Goal: Task Accomplishment & Management: Use online tool/utility

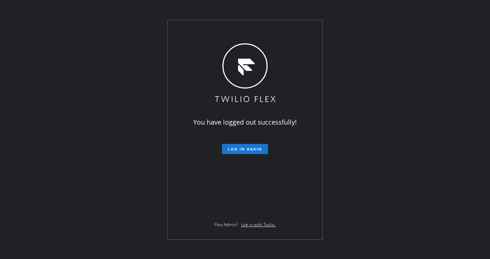
click at [250, 5] on div "You have logged out successfully! Log in again Flex Admin? Log in with Twilio." at bounding box center [245, 129] width 490 height 259
click at [247, 144] on form "Log in again" at bounding box center [245, 146] width 127 height 16
click at [247, 146] on button "Log in again" at bounding box center [245, 149] width 46 height 10
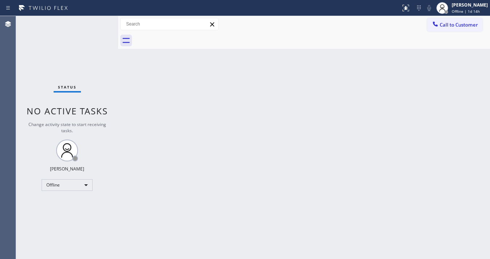
click at [88, 21] on div "Status No active tasks Change activity state to start receiving tasks. [PERSON_…" at bounding box center [67, 137] width 102 height 243
click at [63, 187] on div "Offline" at bounding box center [67, 185] width 51 height 12
drag, startPoint x: 179, startPoint y: 177, endPoint x: 191, endPoint y: 200, distance: 26.3
click at [179, 177] on div at bounding box center [245, 129] width 490 height 259
click at [381, 20] on div "Call to Customer Outbound call Location Search location Your caller id phone nu…" at bounding box center [304, 24] width 372 height 13
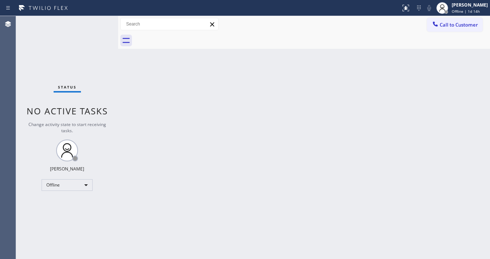
click at [92, 32] on div "Status No active tasks Change activity state to start receiving tasks. [PERSON_…" at bounding box center [67, 137] width 102 height 243
click at [62, 181] on div "Offline" at bounding box center [67, 185] width 51 height 12
click at [55, 202] on li "Available" at bounding box center [67, 203] width 50 height 9
click at [106, 203] on div "Status No active tasks Change activity state to start receiving tasks. [PERSON_…" at bounding box center [67, 137] width 102 height 243
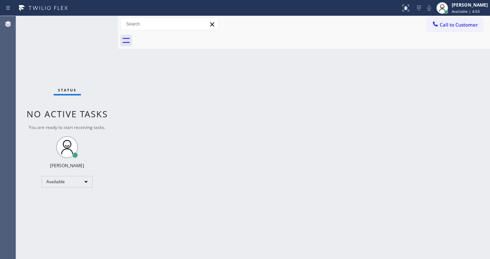
click at [283, 198] on div "Back to Dashboard Change Sender ID Customers Technicians Select a contact Outbo…" at bounding box center [304, 137] width 372 height 243
click at [298, 102] on div "Back to Dashboard Change Sender ID Customers Technicians Select a contact Outbo…" at bounding box center [304, 137] width 372 height 243
click at [82, 23] on div "Status No active tasks You are ready to start receiving tasks. [PERSON_NAME]" at bounding box center [67, 137] width 102 height 243
click at [102, 24] on div "Status No active tasks You are ready to start receiving tasks. [PERSON_NAME]" at bounding box center [67, 137] width 102 height 243
click at [103, 23] on div "Status No active tasks You are ready to start receiving tasks. [PERSON_NAME]" at bounding box center [67, 137] width 102 height 243
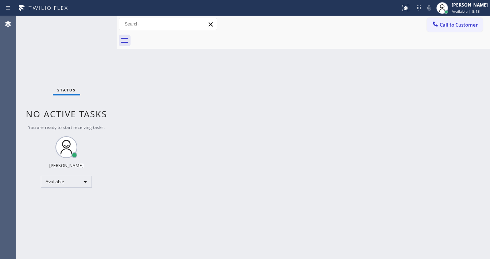
drag, startPoint x: 118, startPoint y: 25, endPoint x: 58, endPoint y: 24, distance: 60.2
click at [58, 24] on div "Status No active tasks You are ready to start receiving tasks. [PERSON_NAME] Av…" at bounding box center [253, 137] width 474 height 243
click at [95, 22] on div "Status No active tasks You are ready to start receiving tasks. [PERSON_NAME]" at bounding box center [66, 137] width 101 height 243
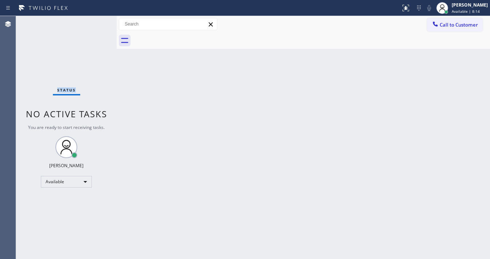
click at [95, 22] on div "Status No active tasks You are ready to start receiving tasks. [PERSON_NAME]" at bounding box center [66, 137] width 101 height 243
click at [96, 27] on div "Status No active tasks You are ready to start receiving tasks. [PERSON_NAME]" at bounding box center [66, 137] width 101 height 243
click at [96, 23] on div "Status No active tasks You are ready to start receiving tasks. [PERSON_NAME]" at bounding box center [66, 137] width 101 height 243
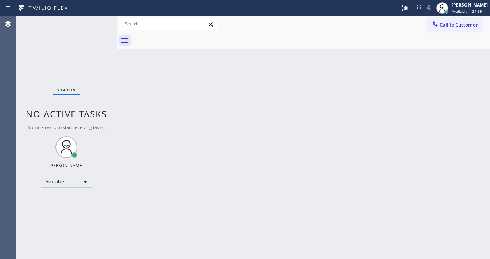
click at [104, 22] on div "Status No active tasks You are ready to start receiving tasks. [PERSON_NAME]" at bounding box center [66, 137] width 101 height 243
click at [100, 28] on div "Status No active tasks You are ready to start receiving tasks. [PERSON_NAME]" at bounding box center [66, 137] width 101 height 243
click at [92, 27] on div "Status No active tasks You are ready to start receiving tasks. [PERSON_NAME]" at bounding box center [66, 137] width 101 height 243
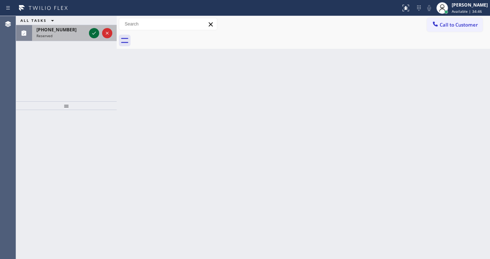
click at [96, 33] on icon at bounding box center [94, 33] width 9 height 9
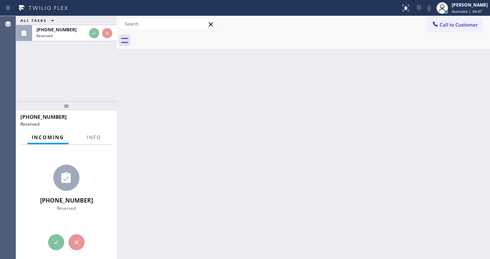
click at [89, 141] on div "Incoming Info" at bounding box center [66, 138] width 92 height 15
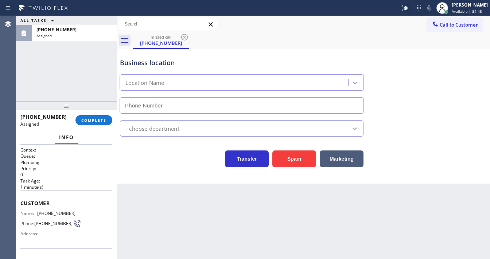
type input "[PHONE_NUMBER]"
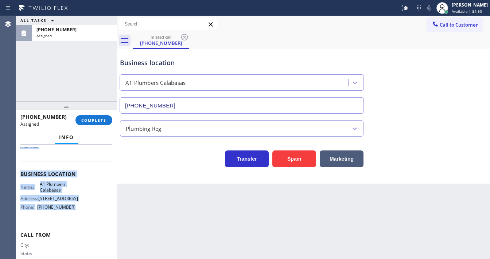
drag, startPoint x: 34, startPoint y: 208, endPoint x: 84, endPoint y: 213, distance: 50.2
click at [84, 213] on div "Context Queue: Plumbing Priority: 0 Task Age: [DEMOGRAPHIC_DATA] minute(s) Cust…" at bounding box center [66, 202] width 101 height 115
copy div "Customer Name: [PHONE_NUMBER] Phone: [PHONE_NUMBER] Address: Business location …"
click at [99, 122] on span "COMPLETE" at bounding box center [93, 120] width 25 height 5
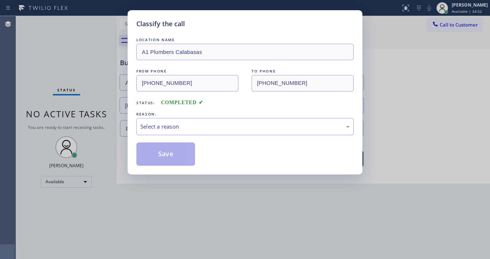
click at [167, 131] on div "Select a reason" at bounding box center [244, 126] width 217 height 17
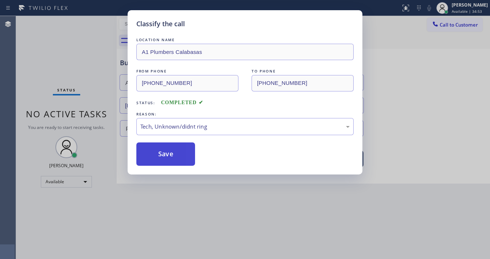
click at [169, 162] on button "Save" at bounding box center [165, 154] width 59 height 23
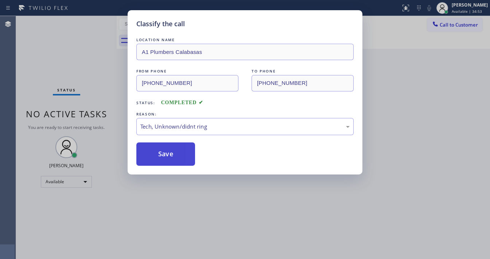
click at [169, 162] on button "Save" at bounding box center [165, 154] width 59 height 23
click at [168, 162] on button "Save" at bounding box center [165, 154] width 59 height 23
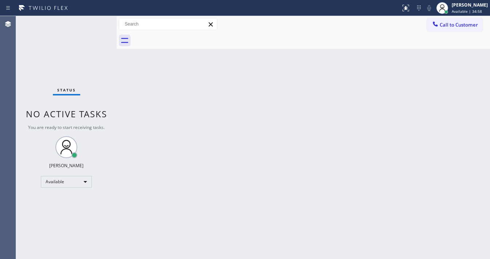
drag, startPoint x: 435, startPoint y: 97, endPoint x: 453, endPoint y: 55, distance: 45.3
click at [437, 94] on div "Back to Dashboard Change Sender ID Customers Technicians Select a contact Outbo…" at bounding box center [303, 137] width 373 height 243
drag, startPoint x: 462, startPoint y: 27, endPoint x: 318, endPoint y: 94, distance: 158.7
click at [461, 26] on span "Call to Customer" at bounding box center [459, 25] width 38 height 7
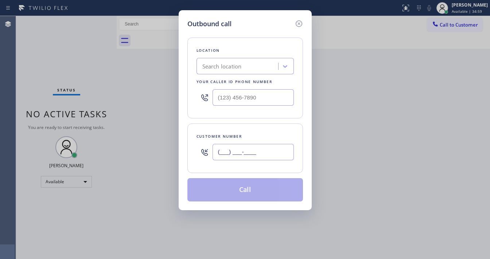
click at [232, 150] on input "(___) ___-____" at bounding box center [253, 152] width 81 height 16
paste input "818) 415-5660"
type input "[PHONE_NUMBER]"
type input "(___) ___-____"
click at [249, 102] on input "(___) ___-____" at bounding box center [253, 97] width 81 height 16
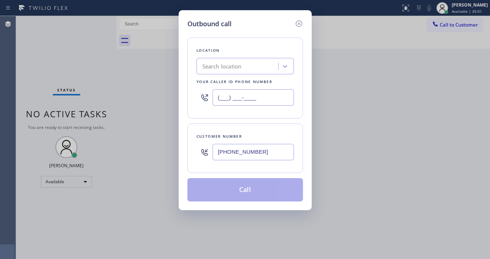
paste input "805) 876-9620"
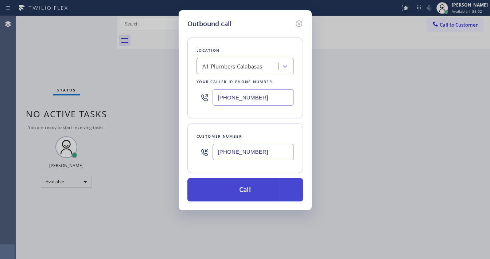
type input "[PHONE_NUMBER]"
click at [257, 193] on button "Call" at bounding box center [245, 189] width 116 height 23
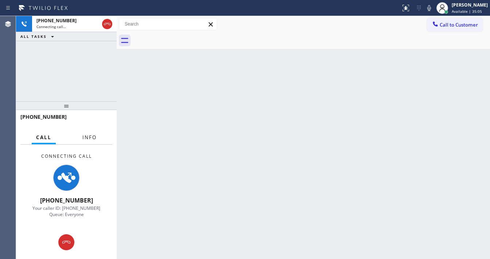
click at [86, 140] on button "Info" at bounding box center [89, 138] width 23 height 14
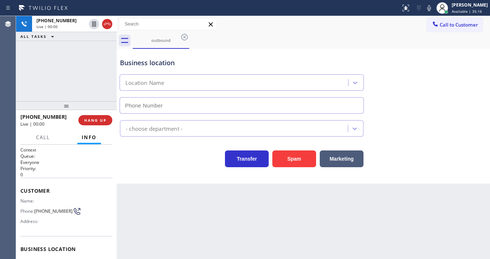
type input "[PHONE_NUMBER]"
click at [303, 158] on button "Spam" at bounding box center [294, 159] width 44 height 17
click at [96, 121] on span "HANG UP" at bounding box center [95, 120] width 22 height 5
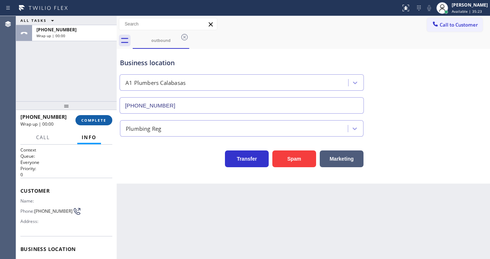
click at [97, 121] on span "COMPLETE" at bounding box center [93, 120] width 25 height 5
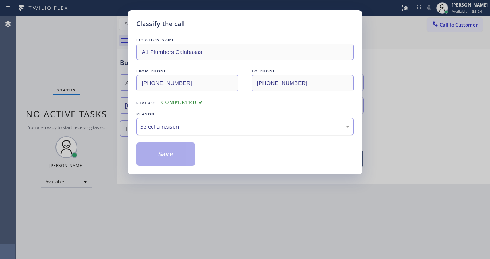
click at [175, 128] on div "Select a reason" at bounding box center [244, 127] width 209 height 8
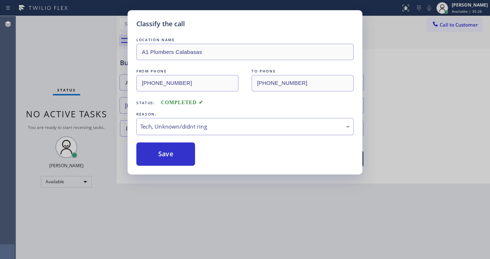
click at [173, 129] on div "Tech, Unknown/didnt ring" at bounding box center [244, 127] width 209 height 8
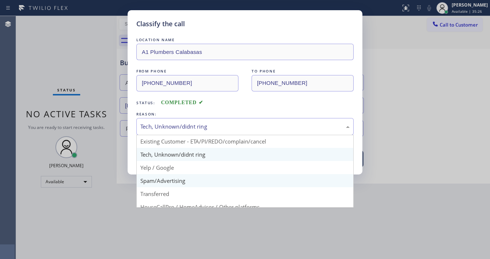
scroll to position [46, 0]
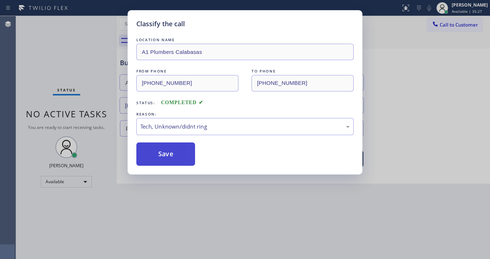
click at [173, 148] on button "Save" at bounding box center [165, 154] width 59 height 23
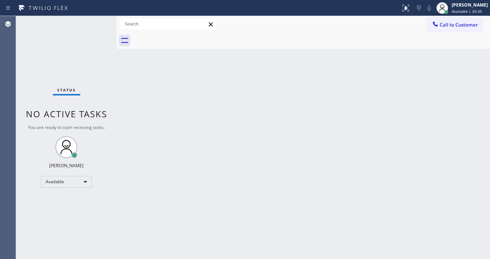
drag, startPoint x: 89, startPoint y: 14, endPoint x: 89, endPoint y: 3, distance: 10.6
click at [89, 14] on div "Status report No issues detected If you experience an issue, please download th…" at bounding box center [245, 8] width 490 height 16
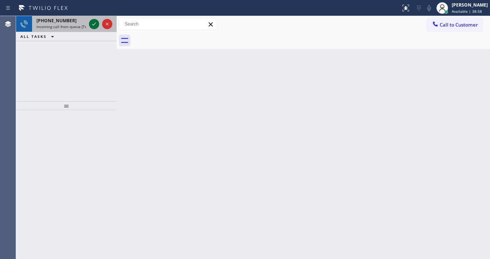
click at [91, 22] on icon at bounding box center [94, 24] width 9 height 9
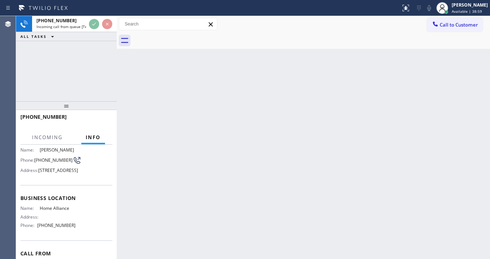
scroll to position [58, 0]
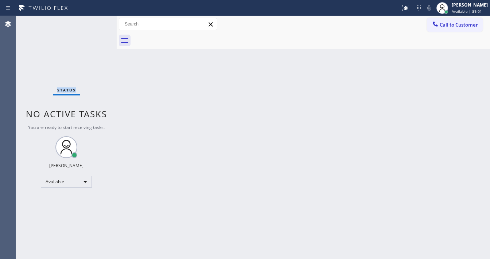
click at [93, 24] on div "Status No active tasks You are ready to start receiving tasks. [PERSON_NAME]" at bounding box center [66, 137] width 101 height 243
click at [93, 25] on div "Status No active tasks You are ready to start receiving tasks. [PERSON_NAME]" at bounding box center [66, 137] width 101 height 243
click at [94, 25] on div "Status No active tasks You are ready to start receiving tasks. [PERSON_NAME]" at bounding box center [66, 137] width 101 height 243
click at [410, 7] on icon at bounding box center [406, 8] width 9 height 9
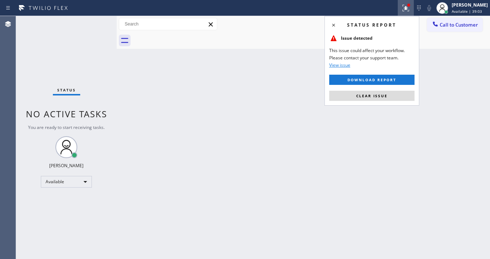
click at [98, 21] on div "Status No active tasks You are ready to start receiving tasks. [PERSON_NAME]" at bounding box center [66, 137] width 101 height 243
click at [98, 22] on div "Status No active tasks You are ready to start receiving tasks. [PERSON_NAME]" at bounding box center [66, 137] width 101 height 243
click at [414, 11] on div at bounding box center [406, 8] width 16 height 9
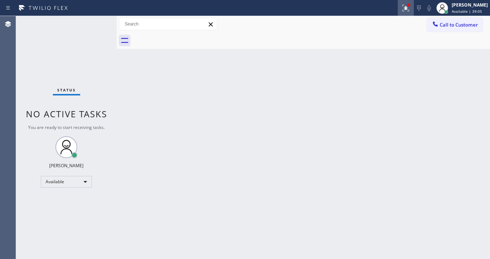
click at [410, 10] on icon at bounding box center [406, 8] width 9 height 9
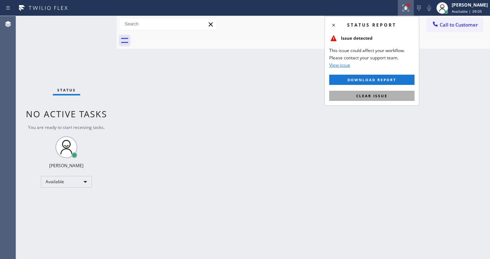
drag, startPoint x: 388, startPoint y: 94, endPoint x: 223, endPoint y: 73, distance: 165.9
click at [387, 95] on button "Clear issue" at bounding box center [371, 96] width 85 height 10
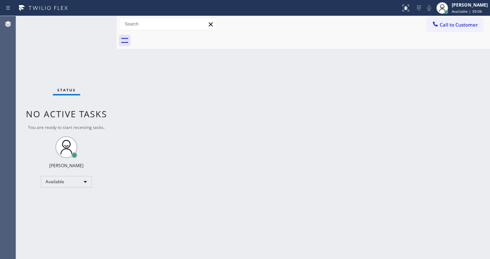
click at [96, 21] on div "Status No active tasks You are ready to start receiving tasks. [PERSON_NAME]" at bounding box center [66, 137] width 101 height 243
click at [98, 20] on div "Status No active tasks You are ready to start receiving tasks. [PERSON_NAME]" at bounding box center [66, 137] width 101 height 243
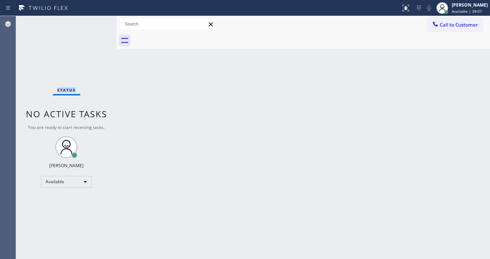
click at [99, 20] on div "Status No active tasks You are ready to start receiving tasks. [PERSON_NAME]" at bounding box center [66, 137] width 101 height 243
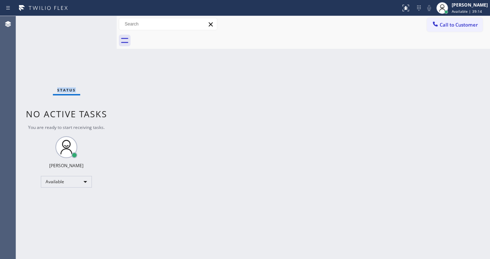
click at [96, 22] on div "Status No active tasks You are ready to start receiving tasks. [PERSON_NAME]" at bounding box center [66, 137] width 101 height 243
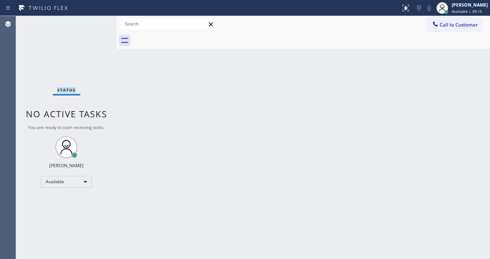
click at [96, 22] on div "Status No active tasks You are ready to start receiving tasks. [PERSON_NAME]" at bounding box center [66, 137] width 101 height 243
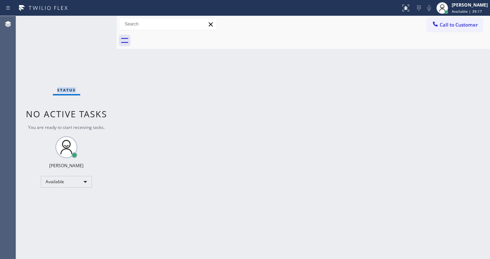
click at [96, 22] on div "Status No active tasks You are ready to start receiving tasks. [PERSON_NAME]" at bounding box center [66, 137] width 101 height 243
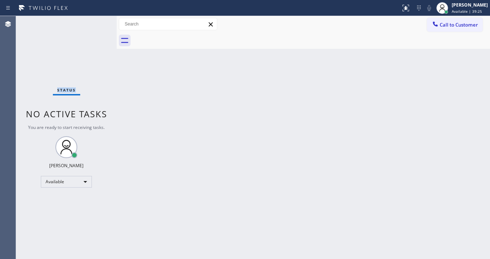
click at [96, 22] on div "Status No active tasks You are ready to start receiving tasks. [PERSON_NAME]" at bounding box center [66, 137] width 101 height 243
click at [95, 23] on div "Status No active tasks You are ready to start receiving tasks. [PERSON_NAME]" at bounding box center [66, 137] width 101 height 243
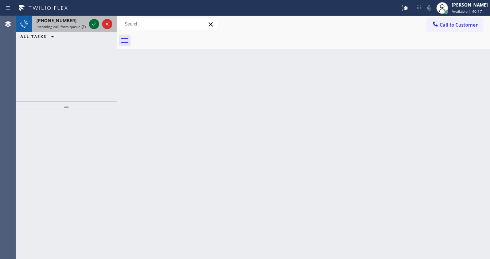
click at [92, 26] on icon at bounding box center [94, 24] width 9 height 9
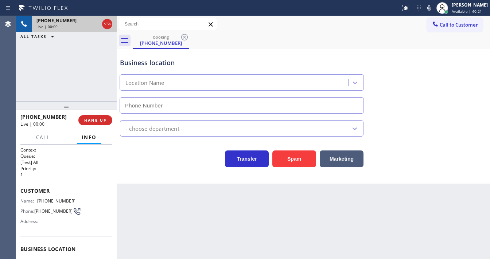
type input "[PHONE_NUMBER]"
click at [26, 83] on div "[PHONE_NUMBER] Live | 00:00 ALL TASKS ALL TASKS ACTIVE TASKS TASKS IN WRAP UP" at bounding box center [66, 58] width 101 height 85
click at [26, 66] on div "[PHONE_NUMBER] Live | 00:08 ALL TASKS ALL TASKS ACTIVE TASKS TASKS IN WRAP UP" at bounding box center [66, 58] width 101 height 85
click at [87, 59] on div "[PHONE_NUMBER] Live | 00:23 ALL TASKS ALL TASKS ACTIVE TASKS TASKS IN WRAP UP" at bounding box center [66, 58] width 101 height 85
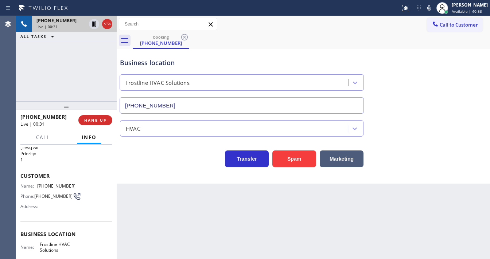
scroll to position [16, 0]
click at [90, 61] on div "[PHONE_NUMBER] Live | 00:34 ALL TASKS ALL TASKS ACTIVE TASKS TASKS IN WRAP UP" at bounding box center [66, 58] width 101 height 85
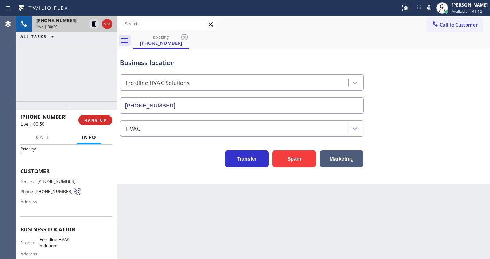
scroll to position [19, 0]
click at [90, 86] on div "[PHONE_NUMBER] Live | 00:53 ALL TASKS ALL TASKS ACTIVE TASKS TASKS IN WRAP UP" at bounding box center [66, 58] width 101 height 85
click at [94, 118] on span "HANG UP" at bounding box center [95, 120] width 22 height 5
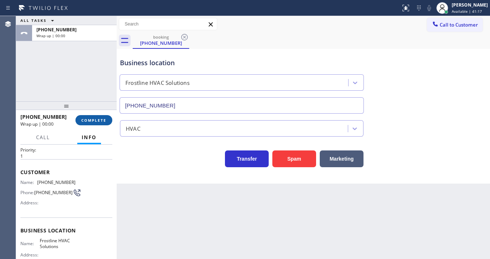
click at [96, 119] on span "COMPLETE" at bounding box center [93, 120] width 25 height 5
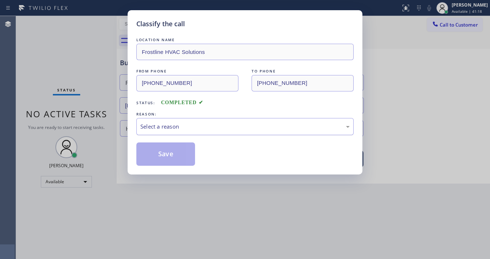
click at [151, 127] on div "Select a reason" at bounding box center [244, 127] width 209 height 8
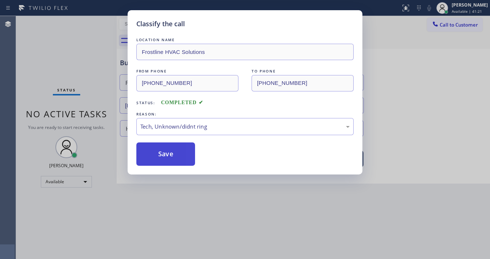
click at [162, 156] on button "Save" at bounding box center [165, 154] width 59 height 23
click at [160, 156] on button "Save" at bounding box center [165, 154] width 59 height 23
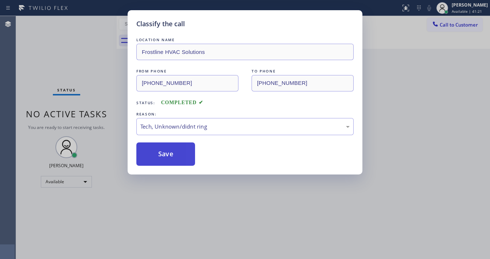
click at [160, 156] on button "Save" at bounding box center [165, 154] width 59 height 23
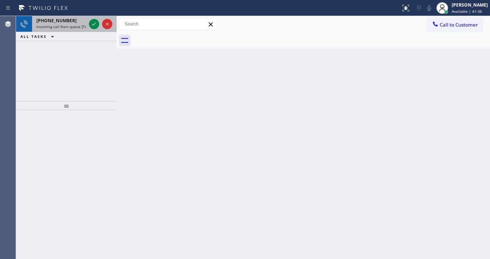
click at [73, 22] on div "[PHONE_NUMBER]" at bounding box center [61, 21] width 50 height 6
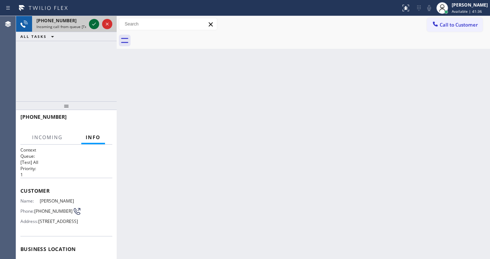
click at [99, 26] on div at bounding box center [94, 24] width 10 height 9
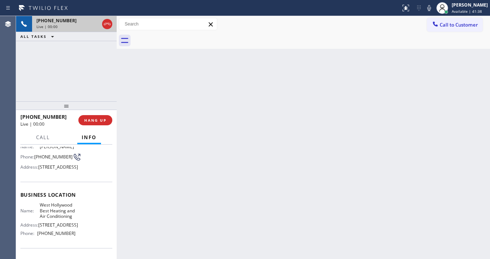
scroll to position [58, 0]
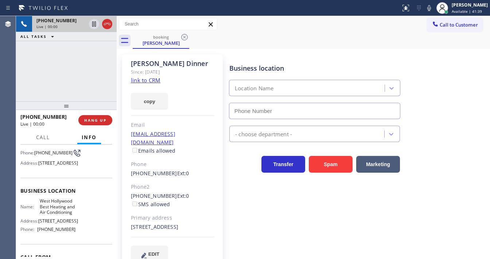
type input "[PHONE_NUMBER]"
click at [140, 80] on link "link to CRM" at bounding box center [146, 80] width 30 height 7
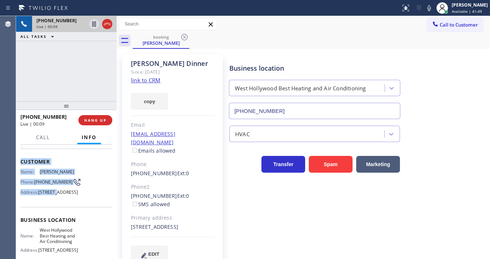
scroll to position [117, 0]
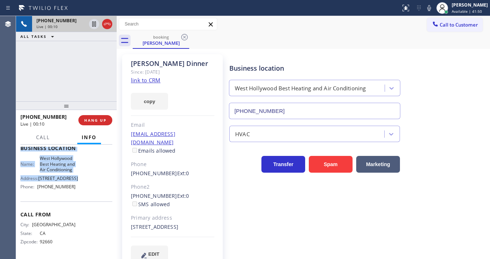
drag, startPoint x: 35, startPoint y: 175, endPoint x: 77, endPoint y: 195, distance: 46.5
click at [77, 195] on div "Context Queue: [Test] All Priority: 1 Customer Name: [PERSON_NAME] Phone: [PHON…" at bounding box center [66, 202] width 101 height 115
copy div "Customer Name: [PERSON_NAME] Phone: [PHONE_NUMBER] Address: [STREET_ADDRESS] Bu…"
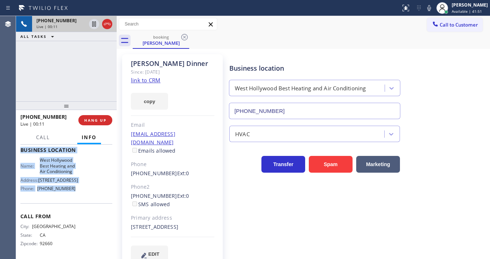
scroll to position [0, 0]
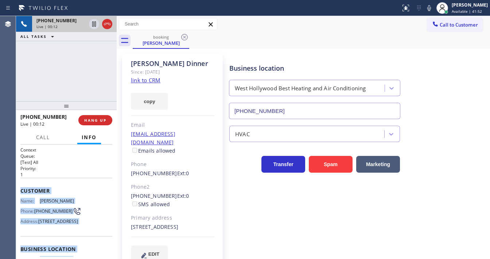
drag, startPoint x: 79, startPoint y: 200, endPoint x: 21, endPoint y: 189, distance: 58.6
click at [21, 189] on div "Context Queue: [Test] All Priority: 1 Customer Name: [PERSON_NAME] Phone: [PHON…" at bounding box center [66, 252] width 92 height 211
copy div "Customer Name: [PERSON_NAME] Phone: [PHONE_NUMBER] Address: [STREET_ADDRESS] Bu…"
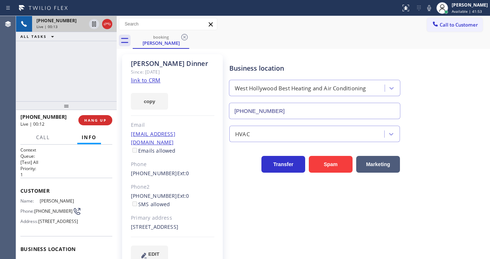
click at [54, 102] on div at bounding box center [66, 105] width 101 height 9
click at [434, 8] on icon at bounding box center [429, 8] width 9 height 9
click at [86, 77] on div "[PHONE_NUMBER] Live | 02:35 ALL TASKS ALL TASKS ACTIVE TASKS TASKS IN WRAP UP" at bounding box center [66, 58] width 101 height 85
click at [286, 40] on div "booking [PERSON_NAME]" at bounding box center [311, 40] width 357 height 16
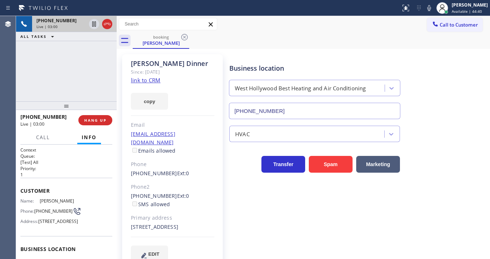
drag, startPoint x: 436, startPoint y: 8, endPoint x: 430, endPoint y: 13, distance: 8.0
click at [434, 8] on icon at bounding box center [429, 8] width 9 height 9
click at [94, 24] on icon at bounding box center [94, 24] width 4 height 5
click at [20, 84] on div "[PHONE_NUMBER] Live | 03:48 ALL TASKS ALL TASKS ACTIVE TASKS TASKS IN WRAP UP" at bounding box center [66, 58] width 101 height 85
click at [94, 24] on icon at bounding box center [94, 24] width 9 height 9
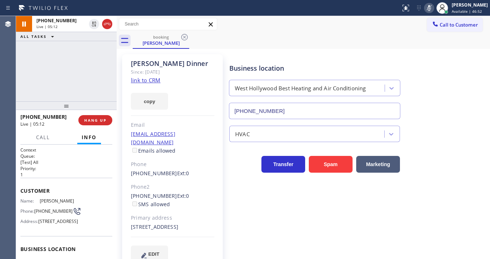
click at [434, 8] on icon at bounding box center [429, 8] width 9 height 9
click at [98, 88] on div "[PHONE_NUMBER] Live | 05:13 ALL TASKS ALL TASKS ACTIVE TASKS TASKS IN WRAP UP" at bounding box center [66, 58] width 101 height 85
click at [358, 26] on div "Call to Customer Outbound call Location A1 Plumbers [GEOGRAPHIC_DATA] Your call…" at bounding box center [303, 24] width 373 height 13
drag, startPoint x: 337, startPoint y: 33, endPoint x: 344, endPoint y: 31, distance: 7.4
click at [340, 32] on div "Call to Customer Outbound call Location A1 Plumbers [GEOGRAPHIC_DATA] Your call…" at bounding box center [303, 32] width 373 height 33
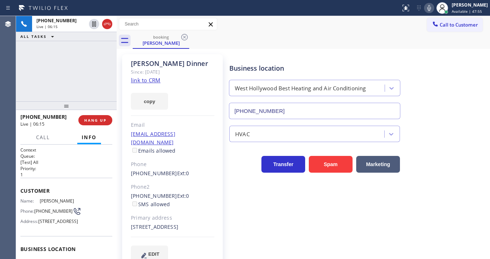
click at [363, 26] on div "Call to Customer Outbound call Location A1 Plumbers [GEOGRAPHIC_DATA] Your call…" at bounding box center [303, 24] width 373 height 13
click at [361, 26] on div "Call to Customer Outbound call Location A1 Plumbers [GEOGRAPHIC_DATA] Your call…" at bounding box center [303, 24] width 373 height 13
drag, startPoint x: 432, startPoint y: 10, endPoint x: 416, endPoint y: 15, distance: 15.9
click at [432, 10] on icon at bounding box center [429, 8] width 9 height 9
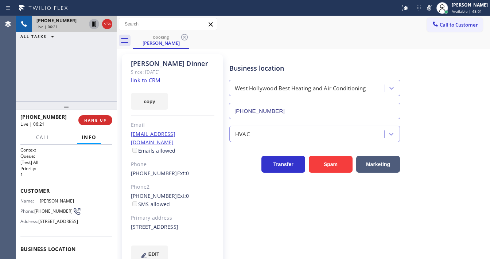
click at [94, 26] on icon at bounding box center [94, 24] width 9 height 9
click at [343, 27] on div "Call to Customer Outbound call Location A1 Plumbers [GEOGRAPHIC_DATA] Your call…" at bounding box center [303, 24] width 373 height 13
click at [432, 7] on icon at bounding box center [429, 8] width 9 height 9
click at [433, 10] on icon at bounding box center [429, 8] width 9 height 9
click at [429, 10] on div "Status report No issues detected If you experience an issue, please download th…" at bounding box center [444, 8] width 92 height 16
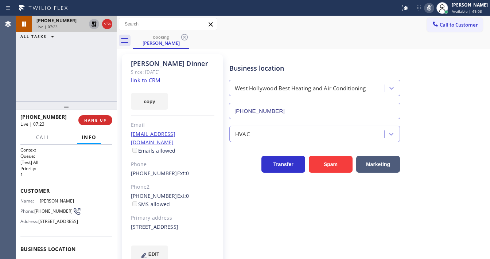
click at [433, 9] on icon at bounding box center [429, 8] width 9 height 9
click at [94, 23] on icon at bounding box center [94, 24] width 9 height 9
click at [31, 73] on div "[PHONE_NUMBER] Live | 07:27 ALL TASKS ALL TASKS ACTIVE TASKS TASKS IN WRAP UP" at bounding box center [66, 58] width 101 height 85
click at [434, 7] on icon at bounding box center [429, 8] width 9 height 9
click at [431, 7] on icon at bounding box center [429, 8] width 4 height 6
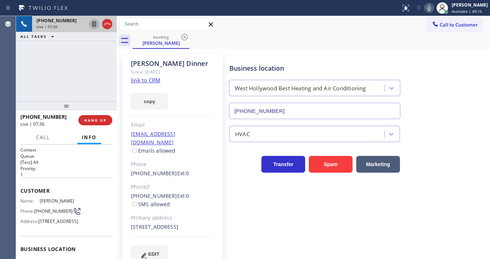
click at [22, 78] on div "[PHONE_NUMBER] Live | 07:36 ALL TASKS ALL TASKS ACTIVE TASKS TASKS IN WRAP UP" at bounding box center [66, 58] width 101 height 85
click at [13, 89] on div "Agent Desktop" at bounding box center [8, 137] width 16 height 243
click at [24, 65] on div "[PHONE_NUMBER] Live | 07:57 ALL TASKS ALL TASKS ACTIVE TASKS TASKS IN WRAP UP" at bounding box center [66, 58] width 101 height 85
click at [58, 73] on div "[PHONE_NUMBER] Live | 07:58 ALL TASKS ALL TASKS ACTIVE TASKS TASKS IN WRAP UP" at bounding box center [66, 58] width 101 height 85
click at [53, 61] on div "[PHONE_NUMBER] Live | 08:31 ALL TASKS ALL TASKS ACTIVE TASKS TASKS IN WRAP UP" at bounding box center [66, 58] width 101 height 85
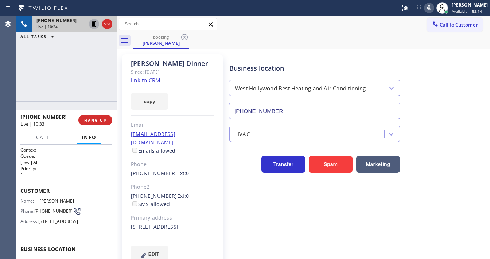
click at [71, 77] on div "[PHONE_NUMBER] Live | 10:34 ALL TASKS ALL TASKS ACTIVE TASKS TASKS IN WRAP UP" at bounding box center [66, 58] width 101 height 85
click at [77, 69] on div "[PHONE_NUMBER] Live | 10:35 ALL TASKS ALL TASKS ACTIVE TASKS TASKS IN WRAP UP" at bounding box center [66, 58] width 101 height 85
click at [432, 8] on icon at bounding box center [429, 8] width 9 height 9
click at [432, 9] on icon at bounding box center [429, 8] width 9 height 9
click at [90, 74] on div "[PHONE_NUMBER] Live | 12:05 ALL TASKS ALL TASKS ACTIVE TASKS TASKS IN WRAP UP" at bounding box center [66, 58] width 101 height 85
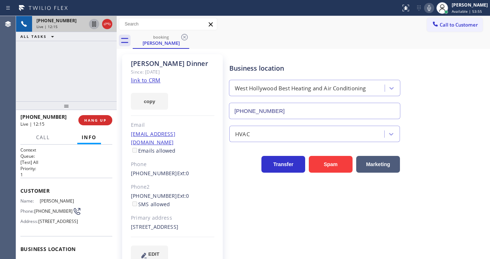
click at [75, 70] on div "[PHONE_NUMBER] Live | 12:15 ALL TASKS ALL TASKS ACTIVE TASKS TASKS IN WRAP UP" at bounding box center [66, 58] width 101 height 85
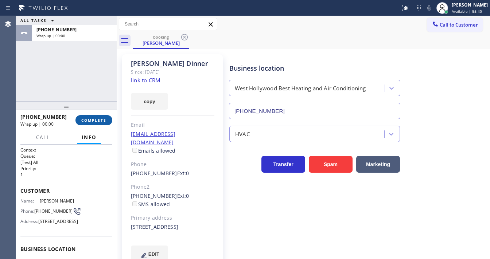
click at [105, 115] on div "[PHONE_NUMBER] Wrap up | 00:00 COMPLETE" at bounding box center [66, 120] width 92 height 19
click at [106, 118] on span "COMPLETE" at bounding box center [93, 120] width 25 height 5
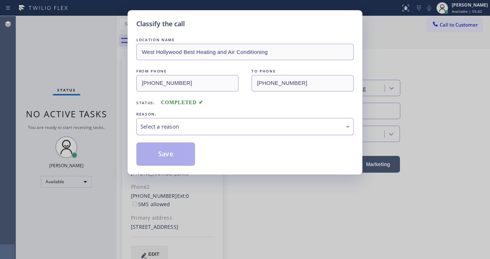
drag, startPoint x: 150, startPoint y: 123, endPoint x: 155, endPoint y: 126, distance: 5.8
click at [152, 123] on div "Select a reason" at bounding box center [244, 127] width 209 height 8
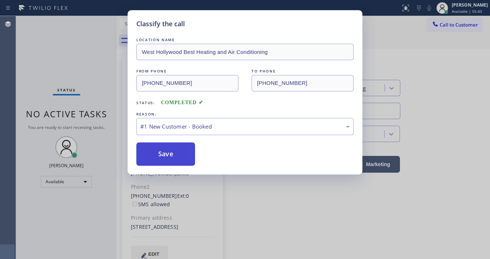
click at [168, 155] on button "Save" at bounding box center [165, 154] width 59 height 23
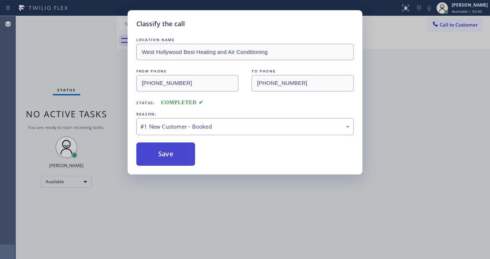
click at [168, 155] on button "Save" at bounding box center [165, 154] width 59 height 23
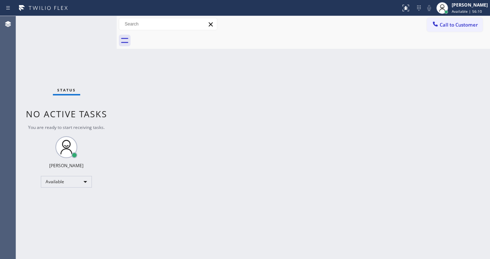
click at [91, 23] on div "Status No active tasks You are ready to start receiving tasks. [PERSON_NAME]" at bounding box center [66, 137] width 101 height 243
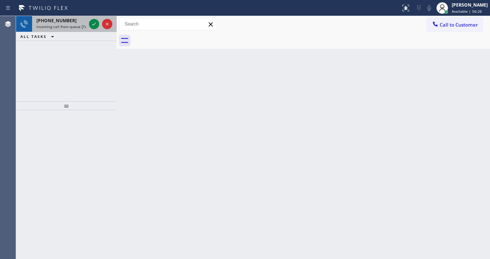
click at [92, 29] on div at bounding box center [101, 24] width 26 height 16
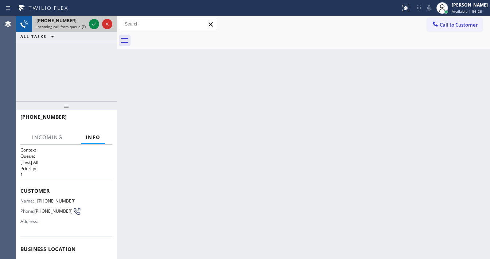
click at [92, 29] on div at bounding box center [101, 24] width 26 height 16
click at [92, 25] on icon at bounding box center [94, 24] width 9 height 9
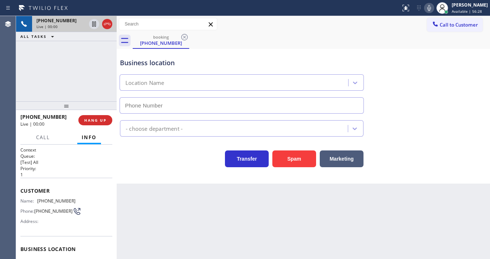
type input "[PHONE_NUMBER]"
click at [293, 159] on button "Spam" at bounding box center [294, 159] width 44 height 17
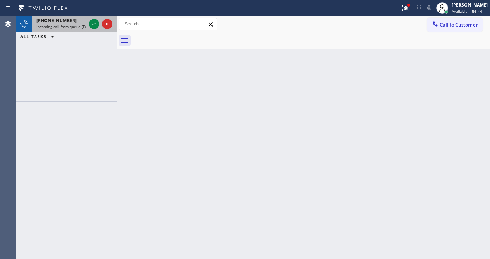
click at [67, 24] on span "Incoming call from queue [Test] All" at bounding box center [66, 26] width 61 height 5
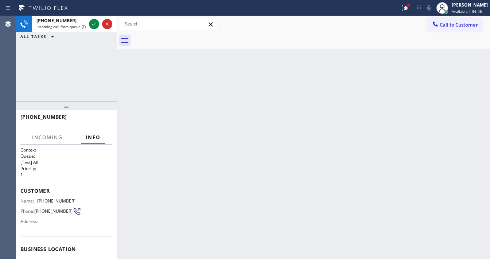
click at [29, 88] on div "[PHONE_NUMBER] Incoming call from queue [Test] All ALL TASKS ALL TASKS ACTIVE T…" at bounding box center [66, 58] width 101 height 85
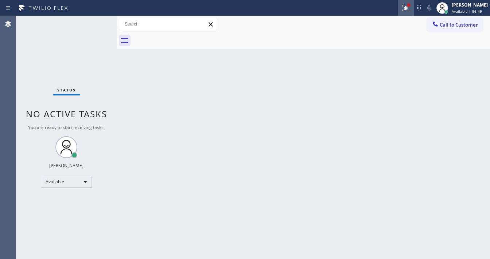
drag, startPoint x: 405, startPoint y: 7, endPoint x: 405, endPoint y: 12, distance: 5.1
click at [407, 7] on div at bounding box center [406, 8] width 16 height 9
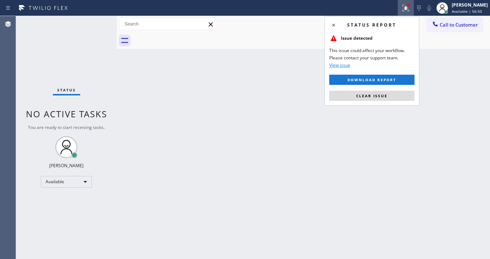
drag, startPoint x: 387, startPoint y: 97, endPoint x: 214, endPoint y: 226, distance: 215.7
click at [387, 97] on button "Clear issue" at bounding box center [371, 96] width 85 height 10
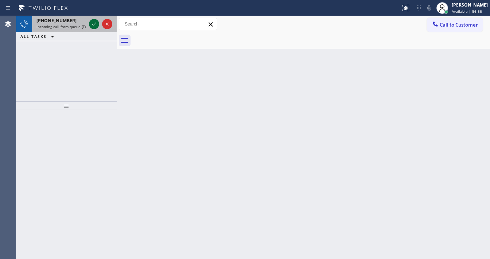
click at [95, 22] on icon at bounding box center [94, 24] width 9 height 9
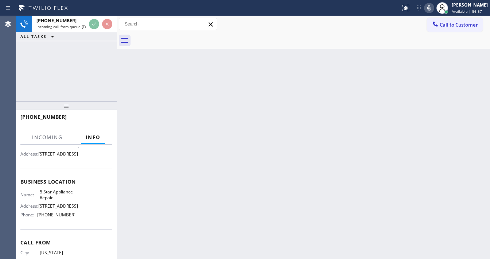
scroll to position [88, 0]
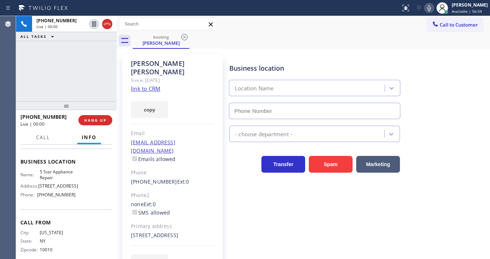
type input "[PHONE_NUMBER]"
click at [147, 85] on link "link to CRM" at bounding box center [146, 88] width 30 height 7
click at [434, 11] on icon at bounding box center [429, 8] width 9 height 9
click at [433, 9] on icon at bounding box center [429, 8] width 9 height 9
click at [91, 69] on div "[PHONE_NUMBER] Live | 00:07 ALL TASKS ALL TASKS ACTIVE TASKS TASKS IN WRAP UP" at bounding box center [66, 58] width 101 height 85
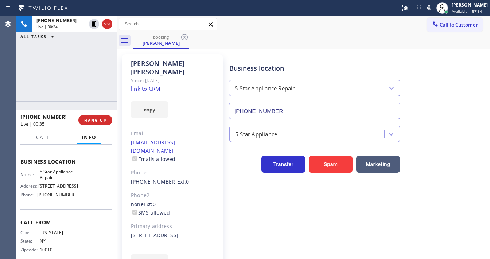
click at [434, 12] on button at bounding box center [429, 8] width 10 height 10
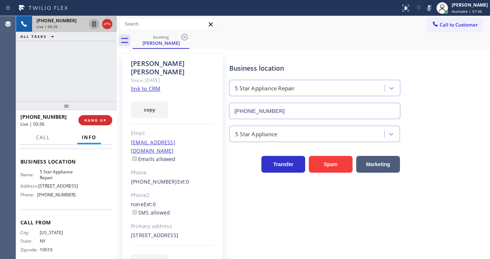
click at [93, 23] on icon at bounding box center [94, 24] width 4 height 5
click at [479, 200] on div "Business location 5 Star Appliance Repair [PHONE_NUMBER] 5 Star Appliance Trans…" at bounding box center [358, 162] width 260 height 213
click at [427, 102] on div "Business location 5 Star Appliance Repair [PHONE_NUMBER]" at bounding box center [358, 86] width 260 height 66
click at [25, 82] on div "[PHONE_NUMBER] Live | 02:25 ALL TASKS ALL TASKS ACTIVE TASKS TASKS IN WRAP UP" at bounding box center [66, 58] width 101 height 85
click at [93, 25] on icon at bounding box center [94, 24] width 9 height 9
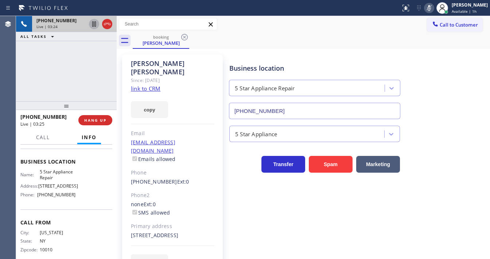
click at [431, 6] on icon at bounding box center [429, 8] width 4 height 6
click at [97, 93] on div "[PHONE_NUMBER] Live | 03:33 ALL TASKS ALL TASKS ACTIVE TASKS TASKS IN WRAP UP" at bounding box center [66, 58] width 101 height 85
click at [33, 84] on div "[PHONE_NUMBER] Live | 03:42 ALL TASKS ALL TASKS ACTIVE TASKS TASKS IN WRAP UP" at bounding box center [66, 58] width 101 height 85
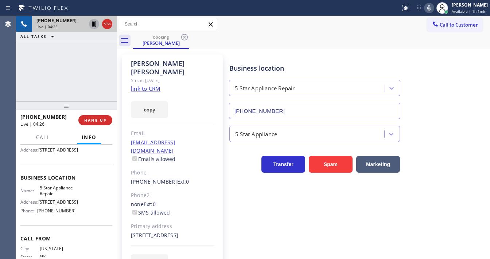
scroll to position [71, 0]
click at [69, 66] on div "[PHONE_NUMBER] Live | 04:29 ALL TASKS ALL TASKS ACTIVE TASKS TASKS IN WRAP UP" at bounding box center [66, 58] width 101 height 85
click at [430, 4] on button at bounding box center [429, 8] width 10 height 10
click at [95, 24] on icon at bounding box center [94, 24] width 9 height 9
click at [93, 25] on icon at bounding box center [94, 24] width 5 height 5
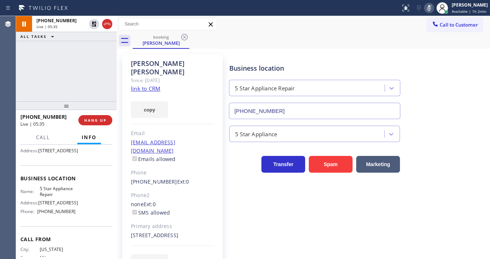
click at [429, 12] on div "Status report No issues detected If you experience an issue, please download th…" at bounding box center [444, 8] width 92 height 16
click at [433, 9] on icon at bounding box center [429, 8] width 9 height 9
click at [102, 66] on div "[PHONE_NUMBER] Live | 05:36 ALL TASKS ALL TASKS ACTIVE TASKS TASKS IN WRAP UP" at bounding box center [66, 58] width 101 height 85
click at [102, 66] on div "[PHONE_NUMBER] Live | 05:37 ALL TASKS ALL TASKS ACTIVE TASKS TASKS IN WRAP UP" at bounding box center [66, 58] width 101 height 85
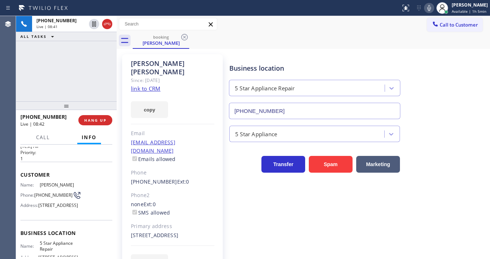
scroll to position [12, 0]
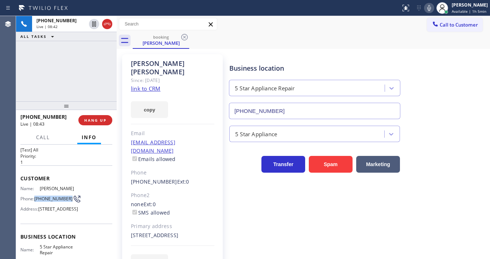
drag, startPoint x: 39, startPoint y: 197, endPoint x: 35, endPoint y: 194, distance: 5.3
click at [35, 195] on div "Phone: [PHONE_NUMBER]" at bounding box center [47, 199] width 55 height 9
copy span "[PHONE_NUMBER]"
click at [73, 55] on div "[PHONE_NUMBER] Live | 08:43 ALL TASKS ALL TASKS ACTIVE TASKS TASKS IN WRAP UP" at bounding box center [66, 58] width 101 height 85
drag, startPoint x: 52, startPoint y: 201, endPoint x: 35, endPoint y: 195, distance: 17.7
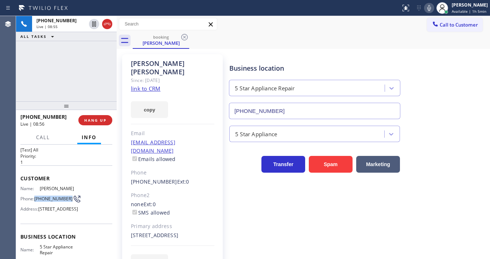
click at [35, 196] on span "[PHONE_NUMBER]" at bounding box center [53, 198] width 38 height 5
copy span "[PHONE_NUMBER]"
drag, startPoint x: 85, startPoint y: 74, endPoint x: 90, endPoint y: 67, distance: 8.9
click at [85, 75] on div "[PHONE_NUMBER] Live | 09:15 ALL TASKS ALL TASKS ACTIVE TASKS TASKS IN WRAP UP" at bounding box center [66, 58] width 101 height 85
click at [70, 76] on div "[PHONE_NUMBER] Live | 09:18 ALL TASKS ALL TASKS ACTIVE TASKS TASKS IN WRAP UP" at bounding box center [66, 58] width 101 height 85
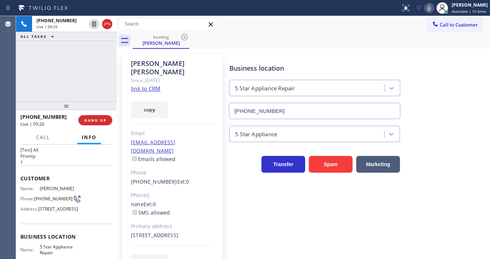
click at [152, 85] on link "link to CRM" at bounding box center [146, 88] width 30 height 7
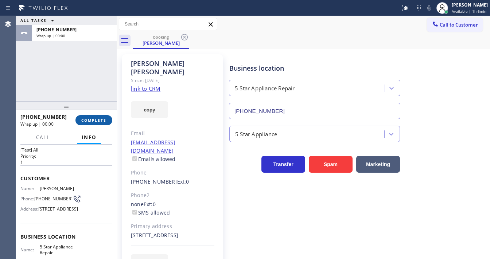
click at [99, 115] on button "COMPLETE" at bounding box center [93, 120] width 37 height 10
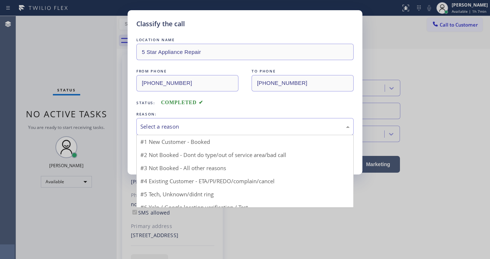
click at [182, 129] on div "Select a reason" at bounding box center [244, 127] width 209 height 8
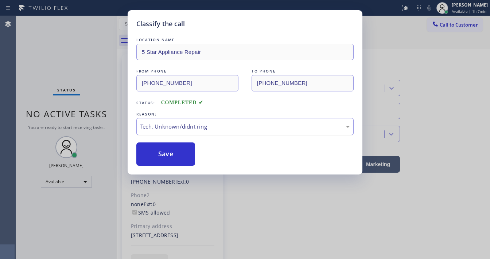
click at [174, 133] on div "Tech, Unknown/didnt ring" at bounding box center [244, 126] width 217 height 17
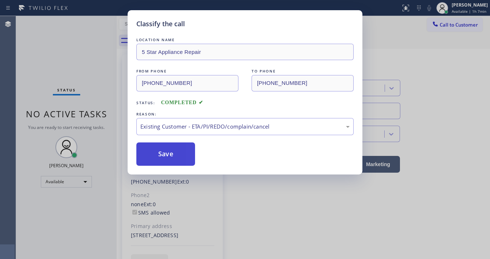
click at [166, 155] on button "Save" at bounding box center [165, 154] width 59 height 23
click at [166, 154] on button "Save" at bounding box center [165, 154] width 59 height 23
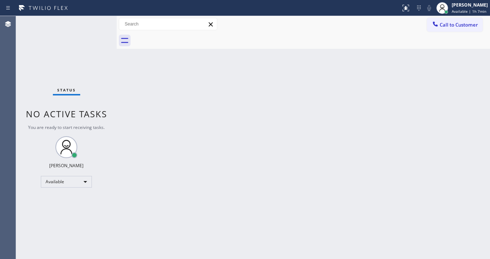
click at [49, 47] on div "Status No active tasks You are ready to start receiving tasks. [PERSON_NAME]" at bounding box center [66, 137] width 101 height 243
click at [93, 20] on div "Status No active tasks You are ready to start receiving tasks. [PERSON_NAME]" at bounding box center [66, 137] width 101 height 243
click at [93, 21] on div "Status No active tasks You are ready to start receiving tasks. [PERSON_NAME]" at bounding box center [66, 137] width 101 height 243
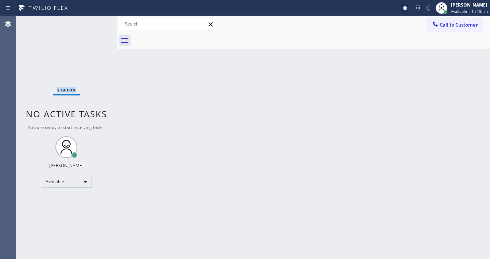
click at [95, 21] on div "Status No active tasks You are ready to start receiving tasks. [PERSON_NAME]" at bounding box center [66, 137] width 101 height 243
drag, startPoint x: 95, startPoint y: 21, endPoint x: 96, endPoint y: 1, distance: 20.5
click at [95, 21] on div "Status No active tasks You are ready to start receiving tasks. [PERSON_NAME]" at bounding box center [66, 137] width 101 height 243
click at [98, 22] on div "Status No active tasks You are ready to start receiving tasks. [PERSON_NAME]" at bounding box center [66, 137] width 101 height 243
click at [96, 18] on div "Status No active tasks You are ready to start receiving tasks. [PERSON_NAME]" at bounding box center [66, 137] width 101 height 243
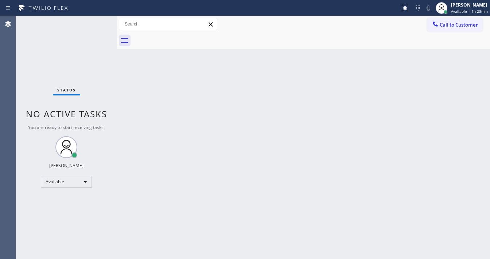
click at [96, 20] on div "Status No active tasks You are ready to start receiving tasks. [PERSON_NAME]" at bounding box center [66, 137] width 101 height 243
click at [93, 20] on div "Status No active tasks You are ready to start receiving tasks. [PERSON_NAME]" at bounding box center [66, 137] width 101 height 243
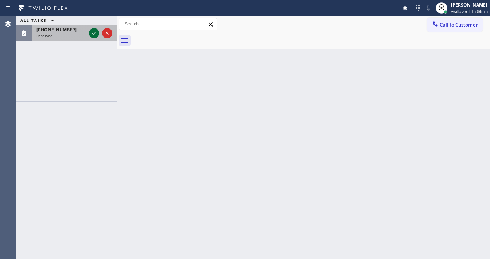
click at [92, 32] on icon at bounding box center [94, 33] width 9 height 9
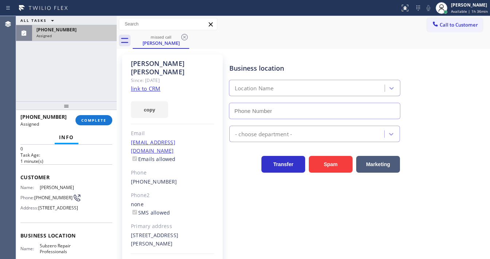
scroll to position [29, 0]
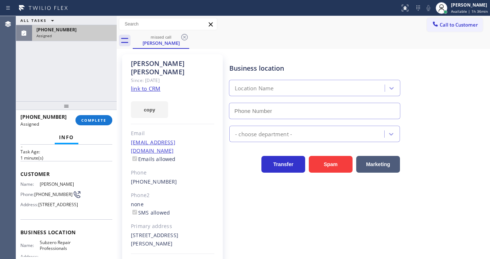
type input "[PHONE_NUMBER]"
drag, startPoint x: 92, startPoint y: 127, endPoint x: 96, endPoint y: 143, distance: 16.9
click at [96, 143] on div "[PHONE_NUMBER] Assigned COMPLETE Info Context Queue: Appliance Repair High End …" at bounding box center [66, 185] width 101 height 150
click at [96, 143] on div "Info" at bounding box center [66, 138] width 92 height 15
click at [67, 80] on div "ALL TASKS ALL TASKS ACTIVE TASKS TASKS IN WRAP UP [PHONE_NUMBER] Assigned" at bounding box center [66, 58] width 101 height 85
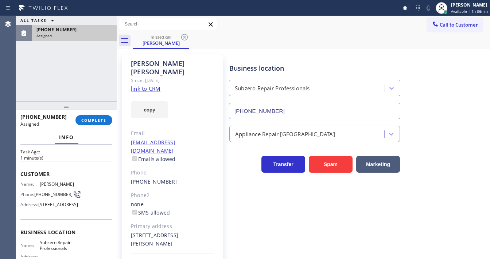
click at [151, 85] on link "link to CRM" at bounding box center [146, 88] width 30 height 7
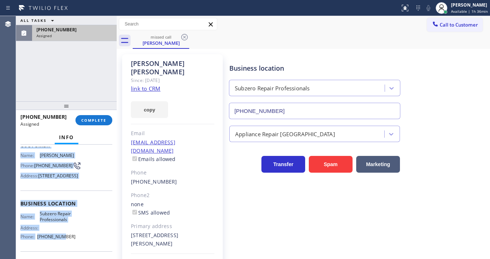
scroll to position [117, 0]
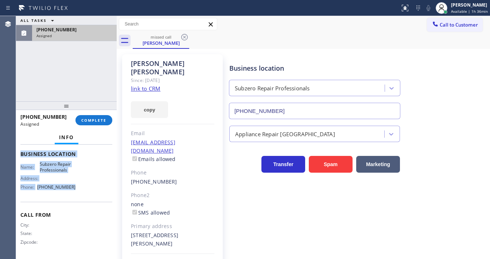
drag, startPoint x: 20, startPoint y: 171, endPoint x: 74, endPoint y: 198, distance: 61.2
click at [74, 198] on div "Context Queue: Appliance Repair High End Priority: 0 Task Age: [DEMOGRAPHIC_DAT…" at bounding box center [66, 202] width 101 height 115
copy div "Customer Name: [PERSON_NAME] Phone: [PHONE_NUMBER] Address: [STREET_ADDRESS] Bu…"
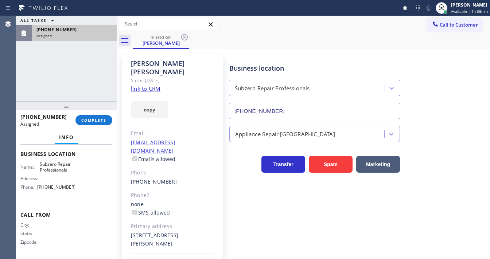
click at [60, 48] on div "ALL TASKS ALL TASKS ACTIVE TASKS TASKS IN WRAP UP [PHONE_NUMBER] Assigned" at bounding box center [66, 58] width 101 height 85
click at [94, 119] on span "COMPLETE" at bounding box center [93, 120] width 25 height 5
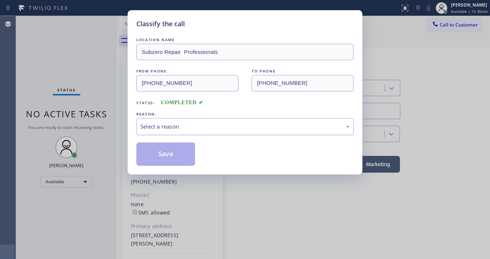
click at [184, 128] on div "Select a reason" at bounding box center [244, 127] width 209 height 8
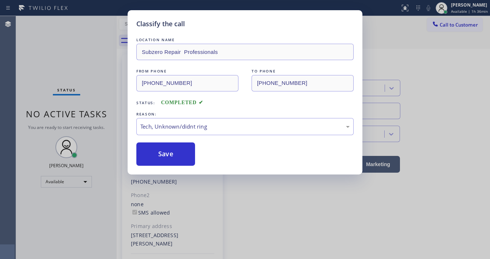
click at [170, 166] on div "Classify the call LOCATION NAME Subzero Repair Professionals FROM PHONE [PHONE_…" at bounding box center [245, 92] width 235 height 164
click at [85, 31] on div "Classify the call LOCATION NAME Subzero Repair Professionals FROM PHONE [PHONE_…" at bounding box center [245, 129] width 490 height 259
click at [170, 154] on button "Save" at bounding box center [165, 154] width 59 height 23
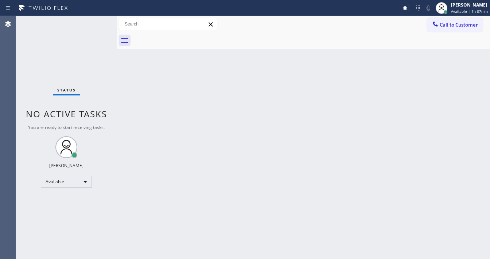
drag, startPoint x: 94, startPoint y: 22, endPoint x: 98, endPoint y: 17, distance: 6.0
click at [95, 20] on div "Status No active tasks You are ready to start receiving tasks. [PERSON_NAME]" at bounding box center [66, 137] width 101 height 243
click at [98, 17] on div "Status No active tasks You are ready to start receiving tasks. [PERSON_NAME]" at bounding box center [66, 137] width 101 height 243
click at [100, 20] on div "Status No active tasks You are ready to start receiving tasks. [PERSON_NAME]" at bounding box center [66, 137] width 101 height 243
click at [100, 21] on div "Status No active tasks You are ready to start receiving tasks. [PERSON_NAME]" at bounding box center [66, 137] width 101 height 243
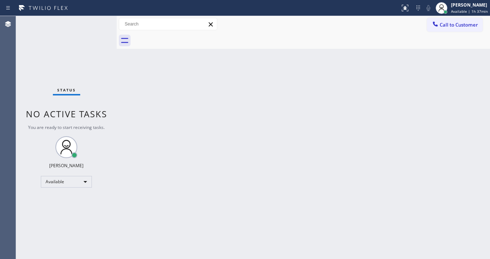
click at [100, 21] on div "Status No active tasks You are ready to start receiving tasks. [PERSON_NAME]" at bounding box center [66, 137] width 101 height 243
click at [100, 22] on div "Status No active tasks You are ready to start receiving tasks. [PERSON_NAME]" at bounding box center [66, 137] width 101 height 243
click at [96, 24] on div "Status No active tasks You are ready to start receiving tasks. [PERSON_NAME]" at bounding box center [66, 137] width 101 height 243
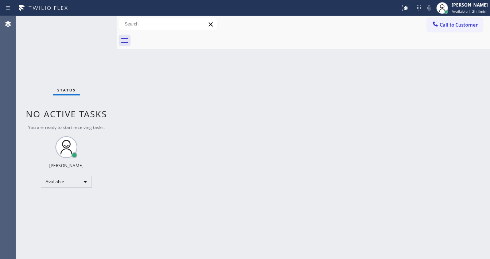
click at [95, 24] on div "Status No active tasks You are ready to start receiving tasks. [PERSON_NAME]" at bounding box center [66, 137] width 101 height 243
click at [94, 29] on div "Status No active tasks You are ready to start receiving tasks. [PERSON_NAME]" at bounding box center [66, 137] width 101 height 243
click at [94, 22] on div "Status No active tasks You are ready to start receiving tasks. [PERSON_NAME]" at bounding box center [66, 137] width 101 height 243
click at [94, 18] on div "Status No active tasks You are ready to start receiving tasks. [PERSON_NAME]" at bounding box center [66, 137] width 101 height 243
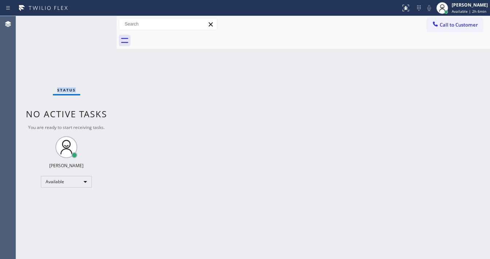
click at [94, 18] on div "Status No active tasks You are ready to start receiving tasks. [PERSON_NAME]" at bounding box center [66, 137] width 101 height 243
click at [94, 19] on div "Status No active tasks You are ready to start receiving tasks. [PERSON_NAME]" at bounding box center [66, 137] width 101 height 243
click at [95, 20] on div "Status No active tasks You are ready to start receiving tasks. [PERSON_NAME]" at bounding box center [66, 137] width 101 height 243
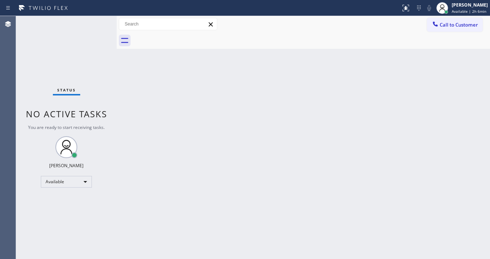
click at [97, 21] on div "Status No active tasks You are ready to start receiving tasks. [PERSON_NAME]" at bounding box center [66, 137] width 101 height 243
click at [98, 23] on div "Status No active tasks You are ready to start receiving tasks. [PERSON_NAME]" at bounding box center [66, 137] width 101 height 243
click at [95, 25] on div "Status No active tasks You are ready to start receiving tasks. [PERSON_NAME]" at bounding box center [66, 137] width 101 height 243
click at [93, 25] on div "Status No active tasks You are ready to start receiving tasks. [PERSON_NAME]" at bounding box center [66, 137] width 101 height 243
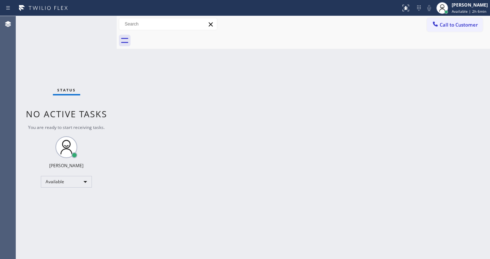
click at [93, 25] on div "Status No active tasks You are ready to start receiving tasks. [PERSON_NAME]" at bounding box center [66, 137] width 101 height 243
click at [93, 24] on div "Status No active tasks You are ready to start receiving tasks. [PERSON_NAME]" at bounding box center [66, 137] width 101 height 243
click at [93, 23] on div "Status No active tasks You are ready to start receiving tasks. [PERSON_NAME]" at bounding box center [66, 137] width 101 height 243
click at [93, 22] on div "Status No active tasks You are ready to start receiving tasks. [PERSON_NAME]" at bounding box center [66, 137] width 101 height 243
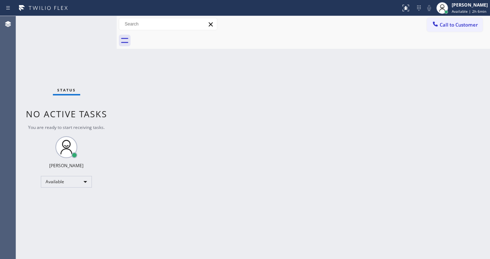
click at [95, 21] on div "Status No active tasks You are ready to start receiving tasks. [PERSON_NAME]" at bounding box center [66, 137] width 101 height 243
click at [96, 20] on div "Status No active tasks You are ready to start receiving tasks. [PERSON_NAME]" at bounding box center [66, 137] width 101 height 243
click at [95, 22] on div "Status No active tasks You are ready to start receiving tasks. [PERSON_NAME]" at bounding box center [66, 137] width 101 height 243
click at [94, 22] on div "Status No active tasks You are ready to start receiving tasks. [PERSON_NAME]" at bounding box center [66, 137] width 101 height 243
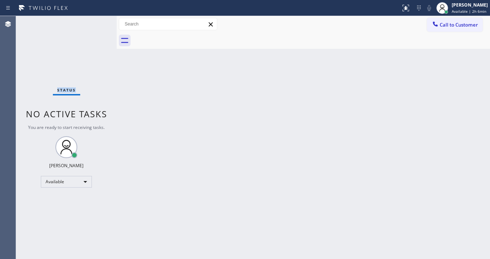
click at [94, 22] on div "Status No active tasks You are ready to start receiving tasks. [PERSON_NAME]" at bounding box center [66, 137] width 101 height 243
click at [94, 21] on div "Status No active tasks You are ready to start receiving tasks. [PERSON_NAME]" at bounding box center [66, 137] width 101 height 243
click at [95, 20] on div "Status No active tasks You are ready to start receiving tasks. [PERSON_NAME]" at bounding box center [66, 137] width 101 height 243
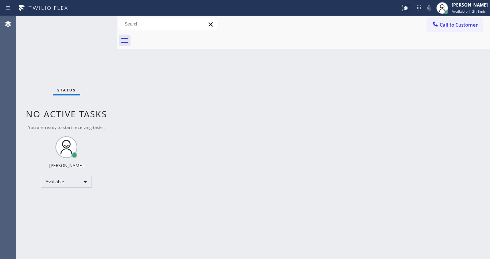
click at [95, 20] on div "Status No active tasks You are ready to start receiving tasks. [PERSON_NAME]" at bounding box center [66, 137] width 101 height 243
click at [96, 20] on div "Status No active tasks You are ready to start receiving tasks. [PERSON_NAME]" at bounding box center [66, 137] width 101 height 243
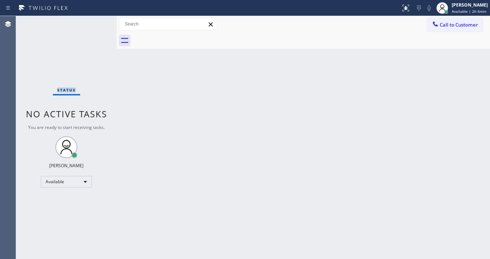
click at [96, 20] on div "Status No active tasks You are ready to start receiving tasks. [PERSON_NAME]" at bounding box center [66, 137] width 101 height 243
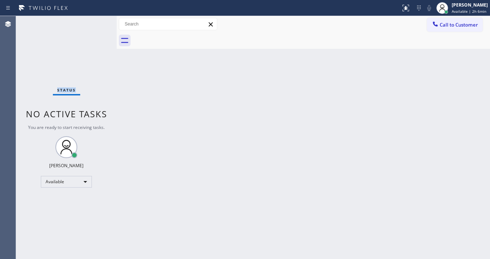
click at [96, 20] on div "Status No active tasks You are ready to start receiving tasks. [PERSON_NAME]" at bounding box center [66, 137] width 101 height 243
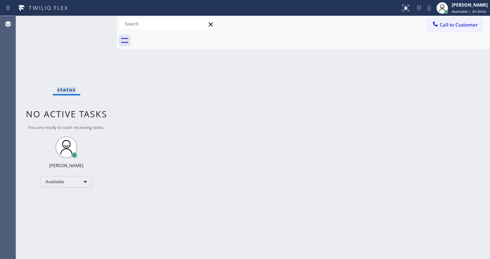
click at [96, 20] on div "Status No active tasks You are ready to start receiving tasks. [PERSON_NAME]" at bounding box center [66, 137] width 101 height 243
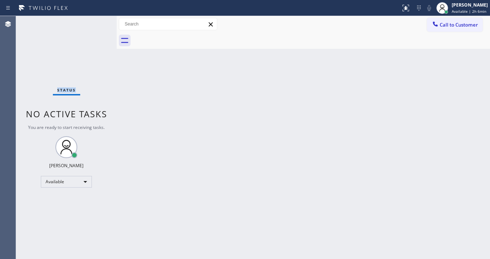
click at [96, 20] on div "Status No active tasks You are ready to start receiving tasks. [PERSON_NAME]" at bounding box center [66, 137] width 101 height 243
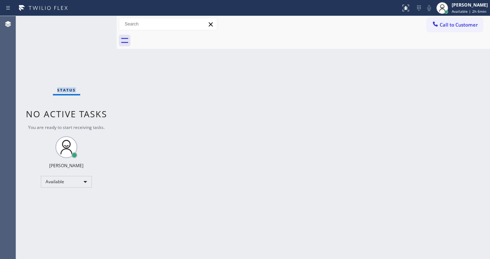
click at [96, 20] on div "Status No active tasks You are ready to start receiving tasks. [PERSON_NAME]" at bounding box center [66, 137] width 101 height 243
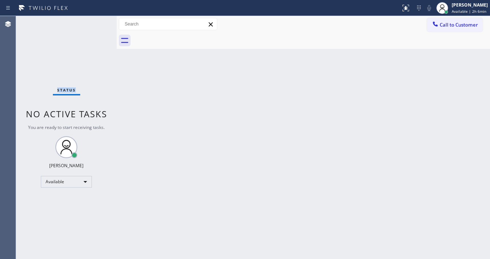
click at [96, 20] on div "Status No active tasks You are ready to start receiving tasks. [PERSON_NAME]" at bounding box center [66, 137] width 101 height 243
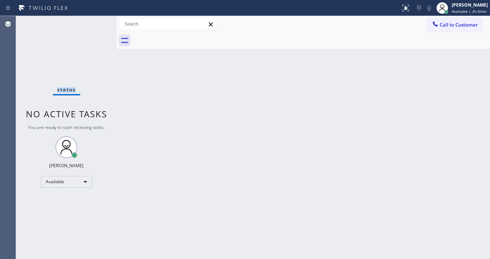
click at [96, 20] on div "Status No active tasks You are ready to start receiving tasks. [PERSON_NAME]" at bounding box center [66, 137] width 101 height 243
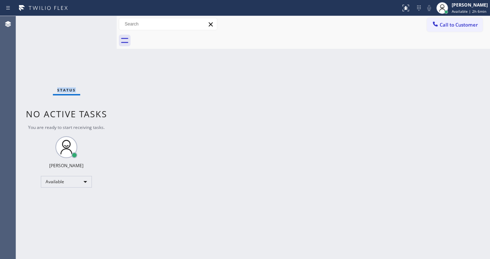
click at [96, 20] on div "Status No active tasks You are ready to start receiving tasks. [PERSON_NAME]" at bounding box center [66, 137] width 101 height 243
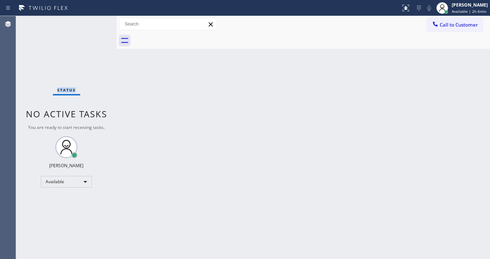
click at [96, 20] on div "Status No active tasks You are ready to start receiving tasks. [PERSON_NAME]" at bounding box center [66, 137] width 101 height 243
drag, startPoint x: 97, startPoint y: 26, endPoint x: 96, endPoint y: 19, distance: 6.7
click at [97, 25] on div "Status No active tasks You are ready to start receiving tasks. [PERSON_NAME]" at bounding box center [66, 137] width 101 height 243
click at [96, 19] on div "Status No active tasks You are ready to start receiving tasks. [PERSON_NAME]" at bounding box center [66, 137] width 101 height 243
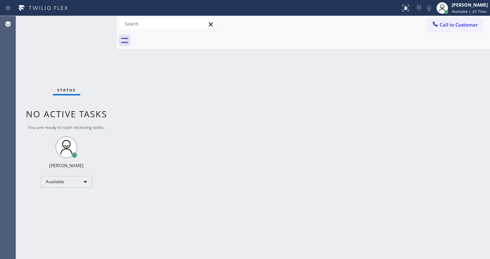
click at [96, 19] on div "Status No active tasks You are ready to start receiving tasks. [PERSON_NAME]" at bounding box center [66, 137] width 101 height 243
click at [96, 20] on div "Status No active tasks You are ready to start receiving tasks. [PERSON_NAME]" at bounding box center [66, 137] width 101 height 243
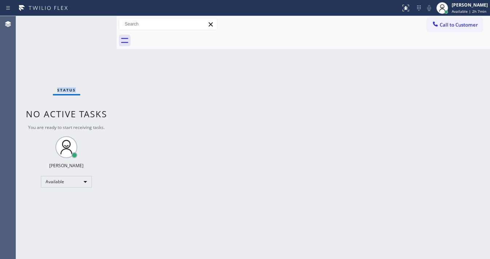
click at [96, 21] on div "Status No active tasks You are ready to start receiving tasks. [PERSON_NAME]" at bounding box center [66, 137] width 101 height 243
click at [97, 22] on div "Status No active tasks You are ready to start receiving tasks. [PERSON_NAME]" at bounding box center [66, 137] width 101 height 243
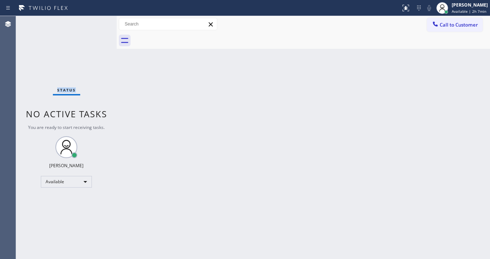
click at [97, 22] on div "Status No active tasks You are ready to start receiving tasks. [PERSON_NAME]" at bounding box center [66, 137] width 101 height 243
click at [96, 22] on div "Status No active tasks You are ready to start receiving tasks. [PERSON_NAME]" at bounding box center [66, 137] width 101 height 243
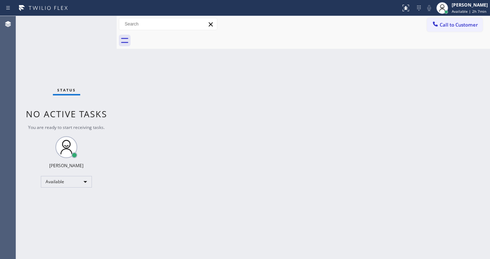
click at [97, 20] on div "Status No active tasks You are ready to start receiving tasks. [PERSON_NAME]" at bounding box center [66, 137] width 101 height 243
click at [98, 20] on div "Status No active tasks You are ready to start receiving tasks. [PERSON_NAME]" at bounding box center [66, 137] width 101 height 243
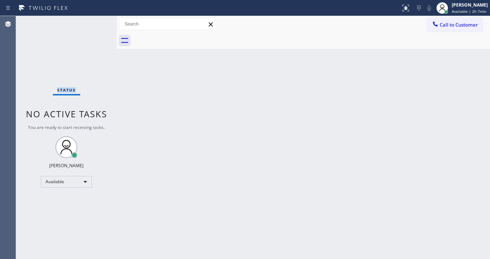
click at [98, 20] on div "Status No active tasks You are ready to start receiving tasks. [PERSON_NAME]" at bounding box center [66, 137] width 101 height 243
click at [97, 21] on div "Status No active tasks You are ready to start receiving tasks. [PERSON_NAME]" at bounding box center [66, 137] width 101 height 243
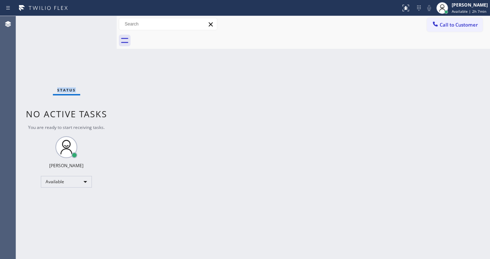
click at [97, 21] on div "Status No active tasks You are ready to start receiving tasks. [PERSON_NAME]" at bounding box center [66, 137] width 101 height 243
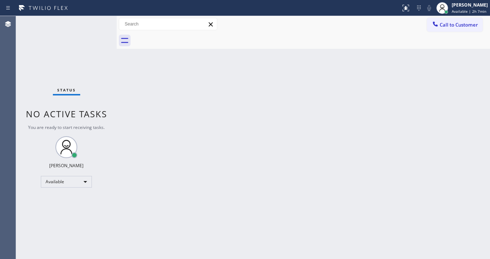
click at [97, 21] on div "Status No active tasks You are ready to start receiving tasks. [PERSON_NAME]" at bounding box center [66, 137] width 101 height 243
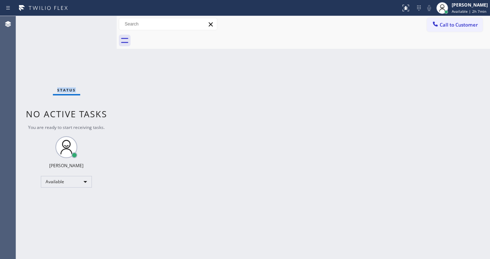
click at [97, 21] on div "Status No active tasks You are ready to start receiving tasks. [PERSON_NAME]" at bounding box center [66, 137] width 101 height 243
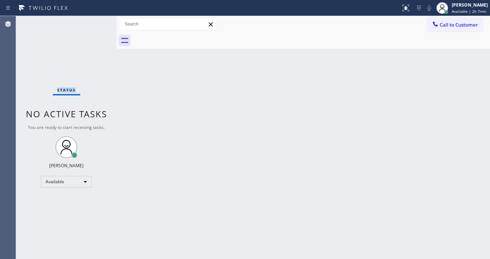
click at [97, 21] on div "Status No active tasks You are ready to start receiving tasks. [PERSON_NAME]" at bounding box center [66, 137] width 101 height 243
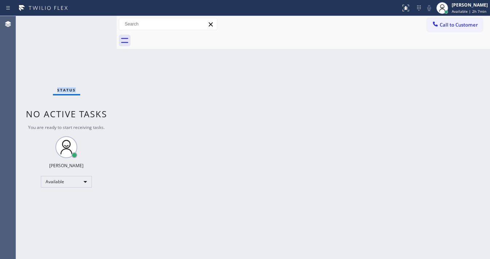
click at [97, 21] on div "Status No active tasks You are ready to start receiving tasks. [PERSON_NAME]" at bounding box center [66, 137] width 101 height 243
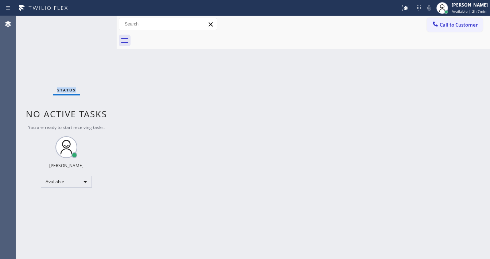
click at [97, 21] on div "Status No active tasks You are ready to start receiving tasks. [PERSON_NAME]" at bounding box center [66, 137] width 101 height 243
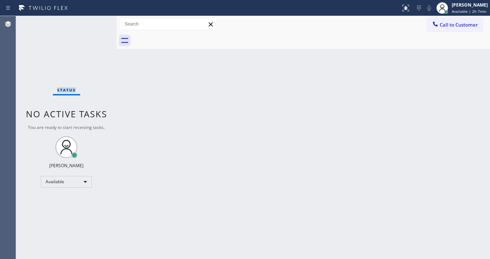
click at [97, 21] on div "Status No active tasks You are ready to start receiving tasks. [PERSON_NAME]" at bounding box center [66, 137] width 101 height 243
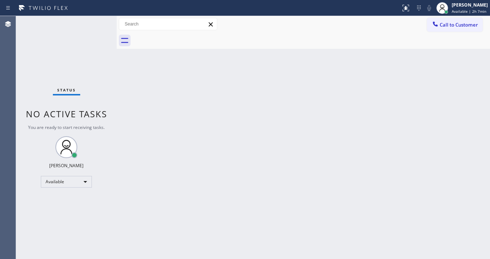
click at [97, 21] on div "Status No active tasks You are ready to start receiving tasks. [PERSON_NAME]" at bounding box center [66, 137] width 101 height 243
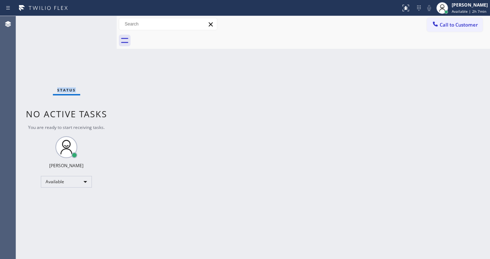
click at [97, 21] on div "Status No active tasks You are ready to start receiving tasks. [PERSON_NAME]" at bounding box center [66, 137] width 101 height 243
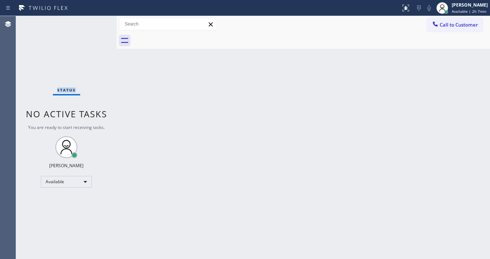
click at [97, 21] on div "Status No active tasks You are ready to start receiving tasks. [PERSON_NAME]" at bounding box center [66, 137] width 101 height 243
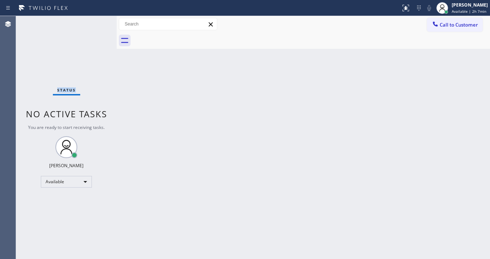
click at [97, 21] on div "Status No active tasks You are ready to start receiving tasks. [PERSON_NAME]" at bounding box center [66, 137] width 101 height 243
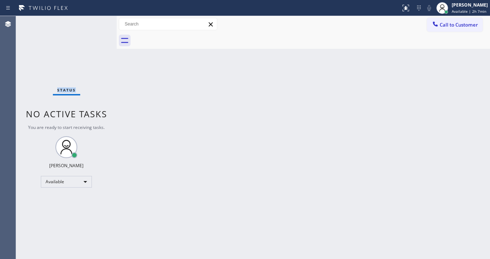
click at [97, 21] on div "Status No active tasks You are ready to start receiving tasks. [PERSON_NAME]" at bounding box center [66, 137] width 101 height 243
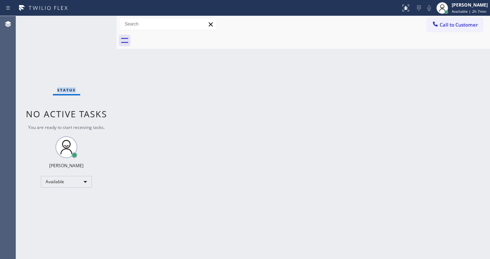
click at [97, 21] on div "Status No active tasks You are ready to start receiving tasks. [PERSON_NAME]" at bounding box center [66, 137] width 101 height 243
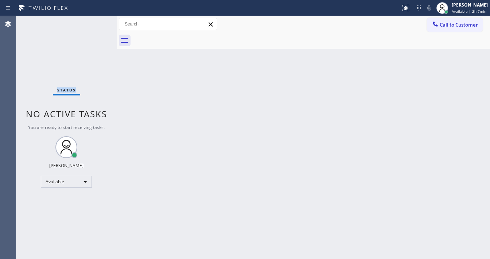
click at [97, 21] on div "Status No active tasks You are ready to start receiving tasks. [PERSON_NAME]" at bounding box center [66, 137] width 101 height 243
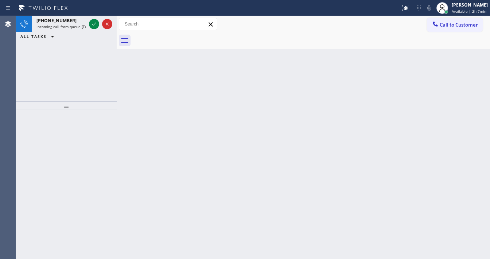
click at [97, 21] on icon at bounding box center [94, 24] width 9 height 9
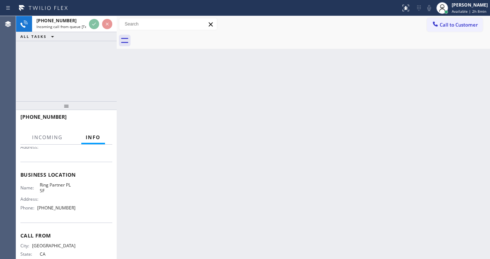
scroll to position [88, 0]
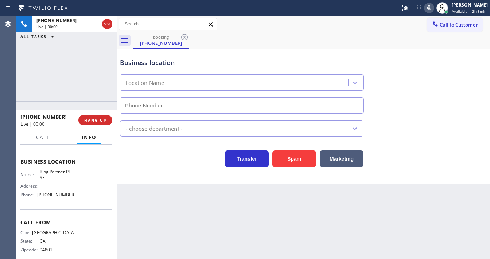
type input "[PHONE_NUMBER]"
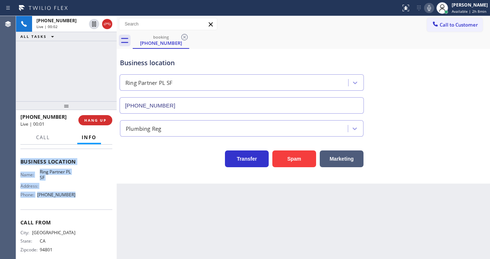
drag, startPoint x: 23, startPoint y: 159, endPoint x: 112, endPoint y: 136, distance: 92.1
click at [79, 194] on div "Context Queue: [Test] All Priority: 1 Customer Name: [PHONE_NUMBER] Phone: [PHO…" at bounding box center [66, 202] width 101 height 115
copy div "Customer Name: [PHONE_NUMBER] Phone: [PHONE_NUMBER] Address: Business location …"
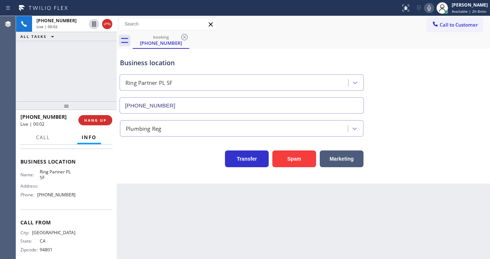
click at [64, 69] on div "[PHONE_NUMBER] Live | 00:02 ALL TASKS ALL TASKS ACTIVE TASKS TASKS IN WRAP UP" at bounding box center [66, 58] width 101 height 85
click at [62, 64] on div "[PHONE_NUMBER] Live | 00:04 ALL TASKS ALL TASKS ACTIVE TASKS TASKS IN WRAP UP" at bounding box center [66, 58] width 101 height 85
click at [62, 64] on div "[PHONE_NUMBER] Live | 00:09 ALL TASKS ALL TASKS ACTIVE TASKS TASKS IN WRAP UP" at bounding box center [66, 58] width 101 height 85
click at [71, 79] on div "[PHONE_NUMBER] Live | 00:16 ALL TASKS ALL TASKS ACTIVE TASKS TASKS IN WRAP UP" at bounding box center [66, 58] width 101 height 85
click at [71, 79] on div "[PHONE_NUMBER] Live | 00:17 ALL TASKS ALL TASKS ACTIVE TASKS TASKS IN WRAP UP" at bounding box center [66, 58] width 101 height 85
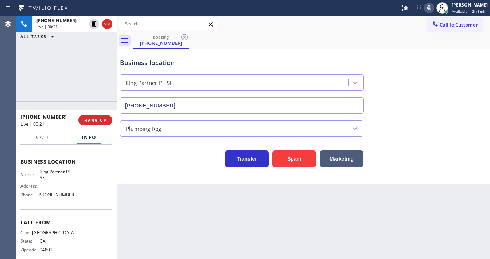
click at [78, 77] on div "[PHONE_NUMBER] Live | 00:21 ALL TASKS ALL TASKS ACTIVE TASKS TASKS IN WRAP UP" at bounding box center [66, 58] width 101 height 85
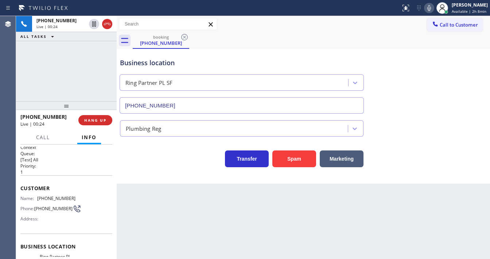
scroll to position [0, 0]
click at [76, 76] on div "[PHONE_NUMBER] Live | 00:31 ALL TASKS ALL TASKS ACTIVE TASKS TASKS IN WRAP UP" at bounding box center [66, 58] width 101 height 85
click at [76, 75] on div "[PHONE_NUMBER] Live | 00:34 ALL TASKS ALL TASKS ACTIVE TASKS TASKS IN WRAP UP" at bounding box center [66, 58] width 101 height 85
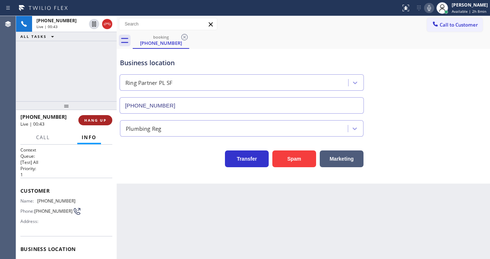
click at [104, 120] on span "HANG UP" at bounding box center [95, 120] width 22 height 5
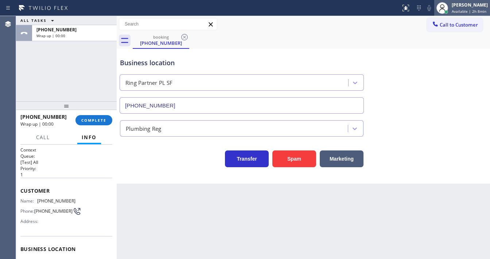
click at [467, 7] on div "[PERSON_NAME]" at bounding box center [470, 5] width 36 height 6
click at [331, 67] on div "Business location" at bounding box center [242, 63] width 244 height 10
click at [88, 121] on span "COMPLETE" at bounding box center [93, 120] width 25 height 5
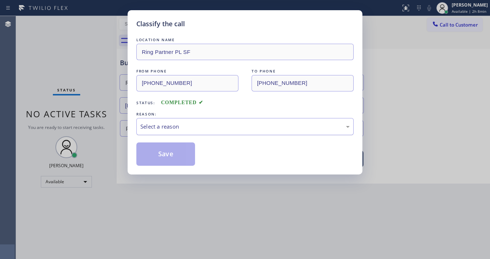
click at [174, 124] on div "Select a reason" at bounding box center [244, 127] width 209 height 8
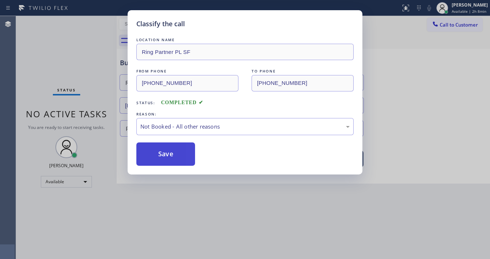
click at [165, 150] on button "Save" at bounding box center [165, 154] width 59 height 23
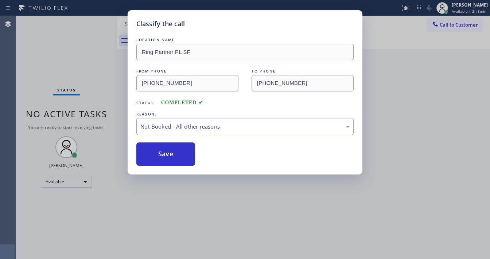
drag, startPoint x: 165, startPoint y: 150, endPoint x: 431, endPoint y: 78, distance: 275.2
click at [167, 149] on button "Save" at bounding box center [165, 154] width 59 height 23
click at [446, 74] on div "Classify the call LOCATION NAME Ring Partner PL SF FROM PHONE [PHONE_NUMBER] TO…" at bounding box center [245, 129] width 490 height 259
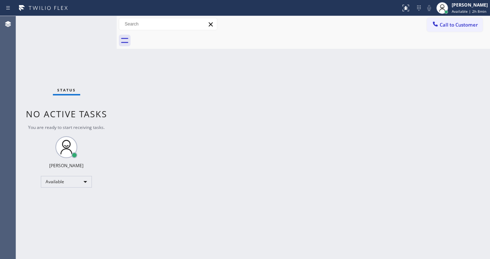
click at [446, 28] on button "Call to Customer" at bounding box center [455, 25] width 56 height 14
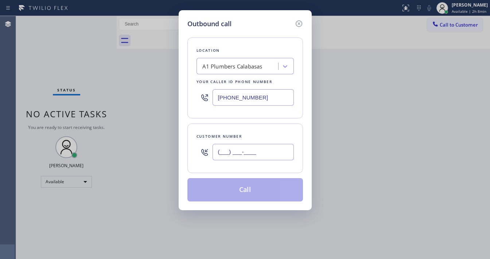
click at [245, 151] on input "(___) ___-____" at bounding box center [253, 152] width 81 height 16
paste input "510) 253-5518"
type input "[PHONE_NUMBER]"
click at [259, 108] on div "[PHONE_NUMBER]" at bounding box center [245, 98] width 97 height 24
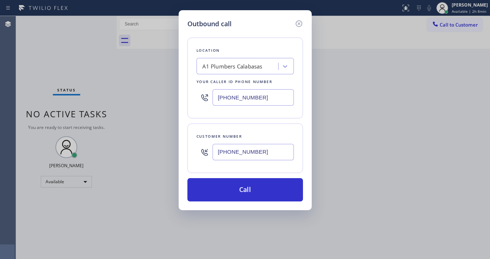
click at [260, 98] on input "[PHONE_NUMBER]" at bounding box center [253, 97] width 81 height 16
paste input "415) 969-9693"
type input "[PHONE_NUMBER]"
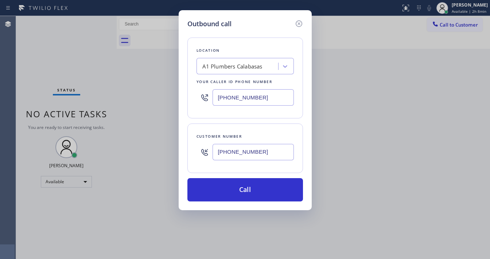
click at [257, 126] on div "Customer number [PHONE_NUMBER]" at bounding box center [245, 149] width 116 height 50
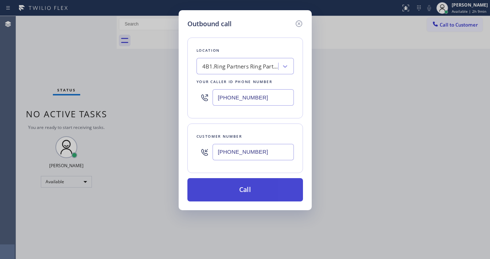
click at [245, 194] on button "Call" at bounding box center [245, 189] width 116 height 23
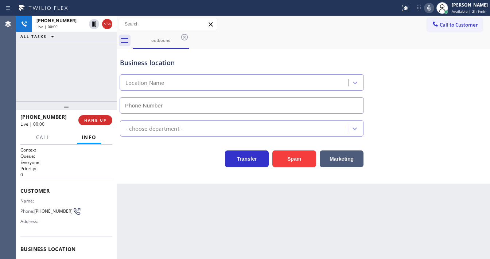
type input "[PHONE_NUMBER]"
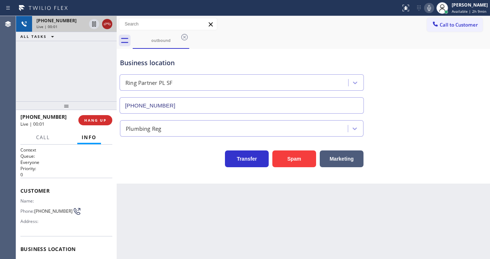
click at [109, 26] on icon at bounding box center [107, 24] width 9 height 9
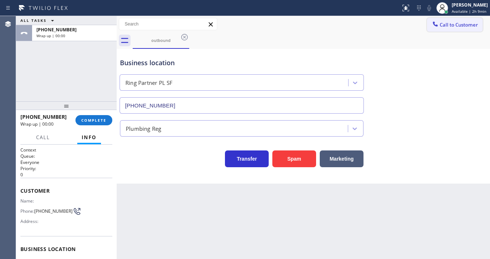
click at [465, 26] on span "Call to Customer" at bounding box center [459, 25] width 38 height 7
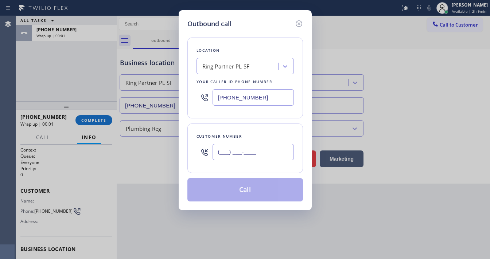
click at [244, 144] on input "(___) ___-____" at bounding box center [253, 152] width 81 height 16
paste input "510) 253-5518"
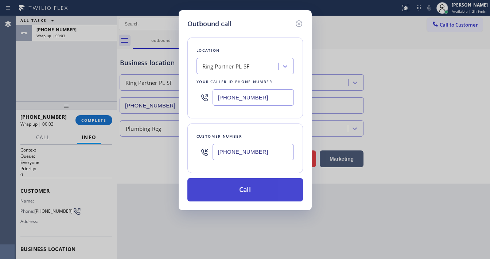
type input "[PHONE_NUMBER]"
click at [247, 185] on button "Call" at bounding box center [245, 189] width 116 height 23
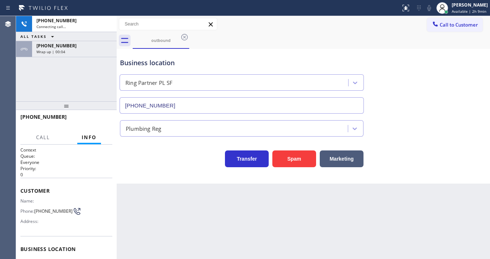
click at [73, 91] on div "[PHONE_NUMBER] Connecting call… ALL TASKS ALL TASKS ACTIVE TASKS TASKS IN WRAP …" at bounding box center [66, 58] width 101 height 85
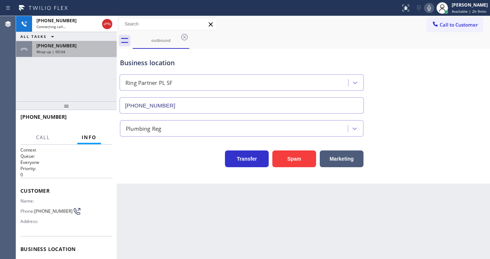
click at [69, 51] on div "Wrap up | 00:04" at bounding box center [74, 51] width 76 height 5
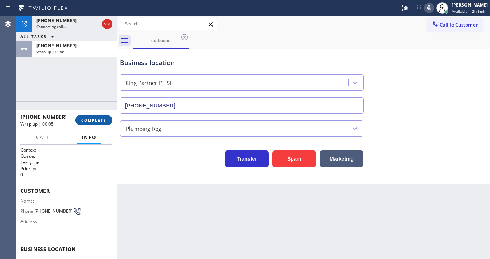
click at [90, 117] on button "COMPLETE" at bounding box center [93, 120] width 37 height 10
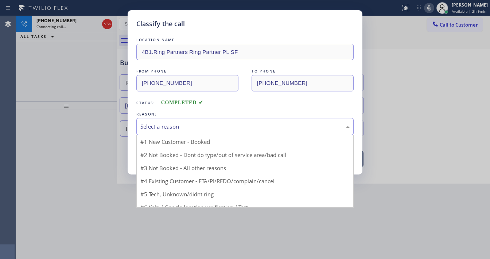
click at [169, 128] on div "Select a reason" at bounding box center [244, 127] width 209 height 8
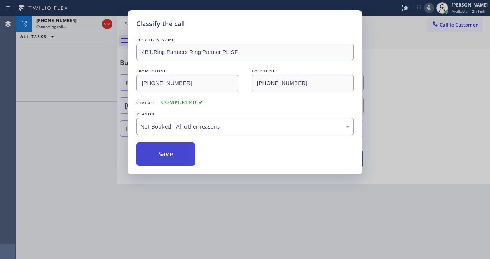
click at [168, 152] on button "Save" at bounding box center [165, 154] width 59 height 23
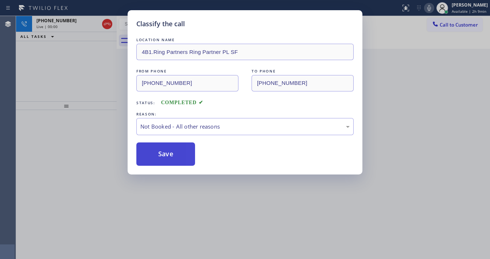
click at [168, 152] on button "Save" at bounding box center [165, 154] width 59 height 23
drag, startPoint x: 85, startPoint y: 99, endPoint x: 102, endPoint y: 77, distance: 28.8
click at [85, 99] on div "Classify the call LOCATION NAME A1 Plumbers Calabasas FROM PHONE [PHONE_NUMBER]…" at bounding box center [253, 137] width 474 height 243
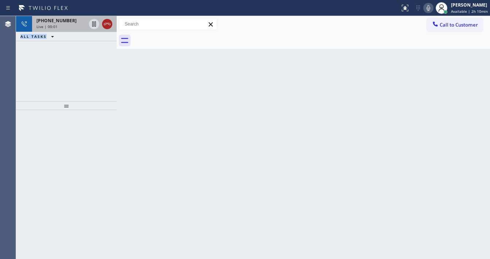
click at [107, 25] on icon at bounding box center [107, 24] width 9 height 9
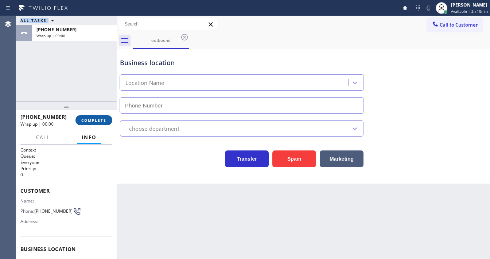
click at [104, 118] on span "COMPLETE" at bounding box center [93, 120] width 25 height 5
type input "[PHONE_NUMBER]"
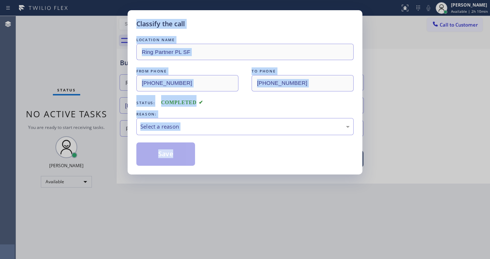
click at [164, 125] on div "Select a reason" at bounding box center [244, 127] width 209 height 8
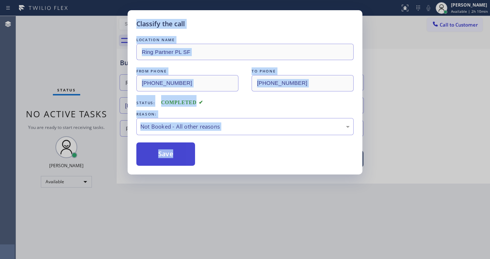
click at [163, 155] on button "Save" at bounding box center [165, 154] width 59 height 23
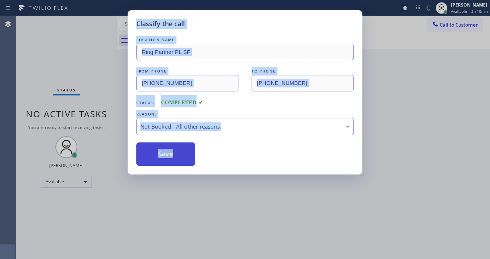
click at [163, 155] on button "Save" at bounding box center [165, 154] width 59 height 23
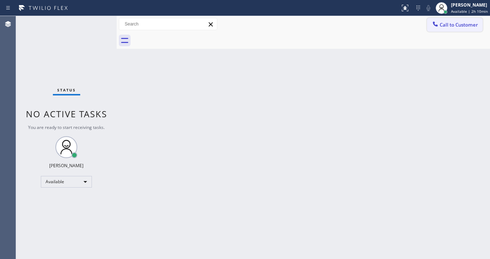
click at [451, 28] on button "Call to Customer" at bounding box center [455, 25] width 56 height 14
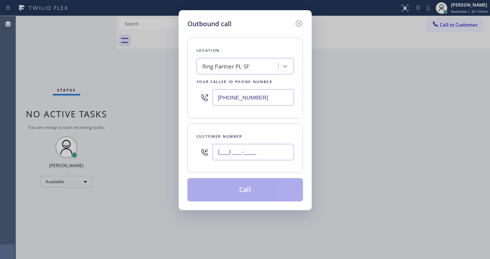
click at [235, 154] on input "(___) ___-____" at bounding box center [253, 152] width 81 height 16
paste input "510) 253-5518"
type input "[PHONE_NUMBER]"
click at [230, 124] on div "Customer number [PHONE_NUMBER]" at bounding box center [245, 149] width 116 height 50
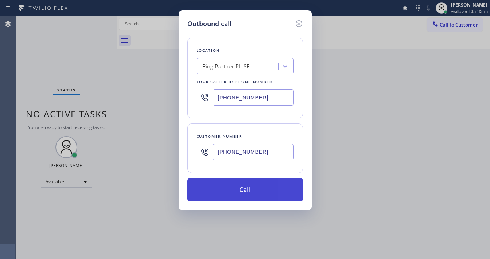
click at [230, 186] on button "Call" at bounding box center [245, 189] width 116 height 23
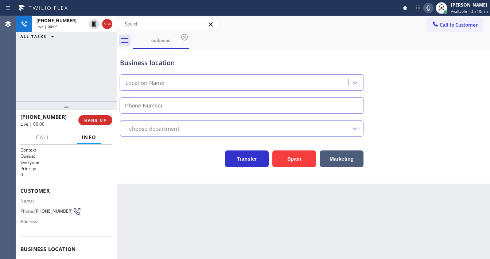
type input "[PHONE_NUMBER]"
drag, startPoint x: 369, startPoint y: 29, endPoint x: 393, endPoint y: 26, distance: 24.6
click at [369, 29] on div "Call to Customer Outbound call Location Ring Partner PL SF Your caller id phone…" at bounding box center [303, 24] width 373 height 13
click at [430, 8] on icon at bounding box center [428, 8] width 9 height 9
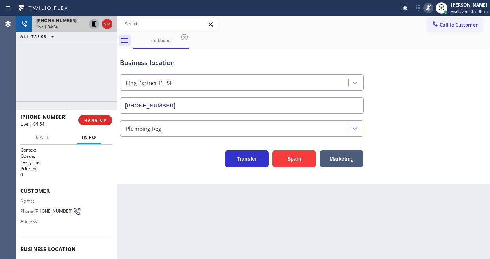
click at [95, 24] on icon at bounding box center [94, 24] width 9 height 9
click at [15, 95] on div "Agent Desktop" at bounding box center [8, 137] width 16 height 243
click at [91, 26] on icon at bounding box center [94, 24] width 9 height 9
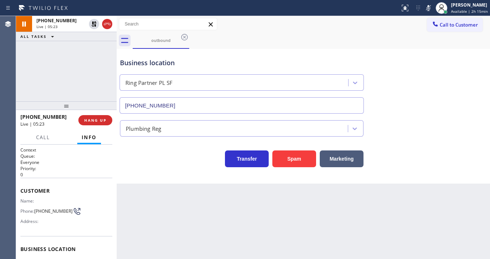
drag, startPoint x: 430, startPoint y: 9, endPoint x: 353, endPoint y: 49, distance: 86.9
click at [430, 9] on icon at bounding box center [428, 8] width 9 height 9
click at [39, 96] on div "[PHONE_NUMBER] Live | 05:24 ALL TASKS ALL TASKS ACTIVE TASKS TASKS IN WRAP UP" at bounding box center [66, 58] width 101 height 85
click at [21, 79] on div "[PHONE_NUMBER] Live | 05:26 ALL TASKS ALL TASKS ACTIVE TASKS TASKS IN WRAP UP" at bounding box center [66, 58] width 101 height 85
click at [46, 134] on span "Call" at bounding box center [43, 137] width 14 height 7
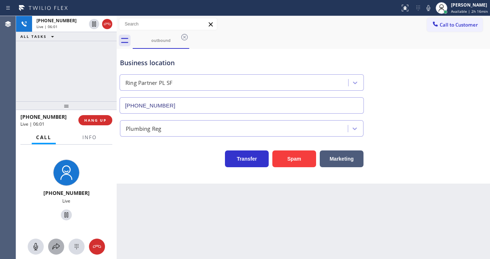
click at [54, 245] on icon at bounding box center [56, 247] width 9 height 9
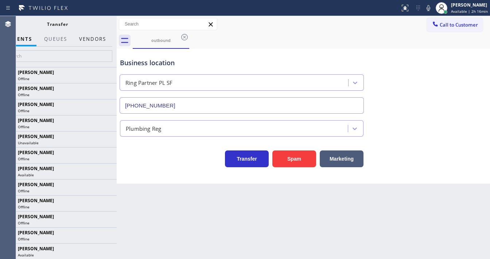
click at [95, 38] on button "Vendors" at bounding box center [93, 39] width 36 height 14
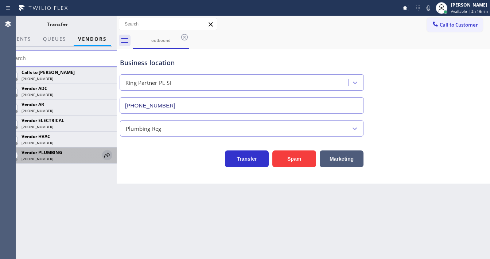
click at [109, 155] on icon at bounding box center [107, 155] width 9 height 9
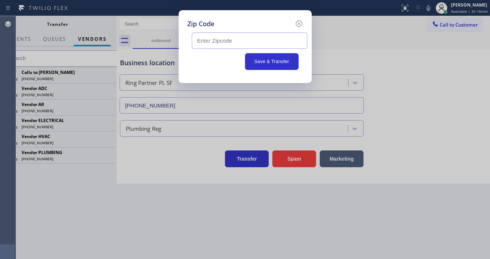
click at [232, 39] on input "text" at bounding box center [250, 40] width 116 height 16
paste input "94804"
type input "94804"
click at [261, 62] on button "Save & Transfer" at bounding box center [272, 61] width 54 height 17
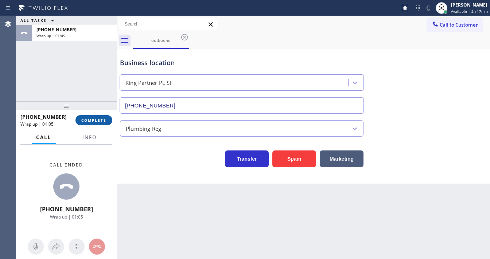
click at [88, 118] on span "COMPLETE" at bounding box center [93, 120] width 25 height 5
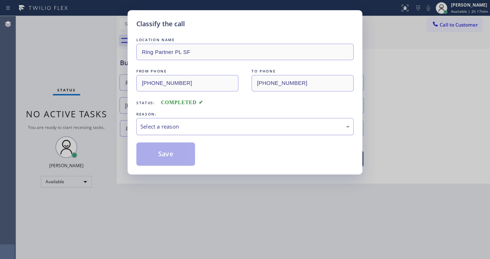
click at [164, 127] on div "Select a reason" at bounding box center [244, 127] width 209 height 8
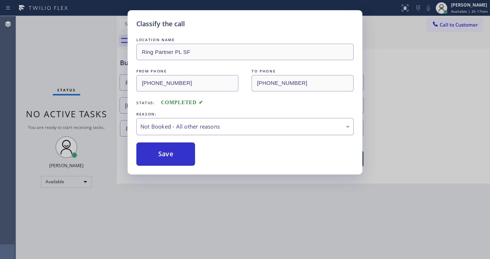
click at [172, 130] on div "Not Booked - All other reasons" at bounding box center [244, 127] width 209 height 8
click at [170, 157] on button "Save" at bounding box center [165, 154] width 59 height 23
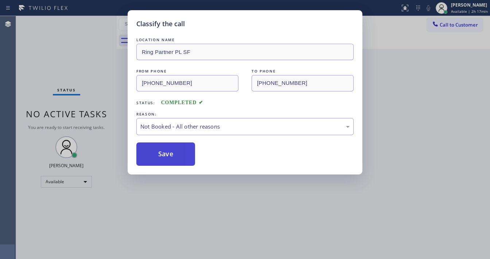
click at [169, 157] on button "Save" at bounding box center [165, 154] width 59 height 23
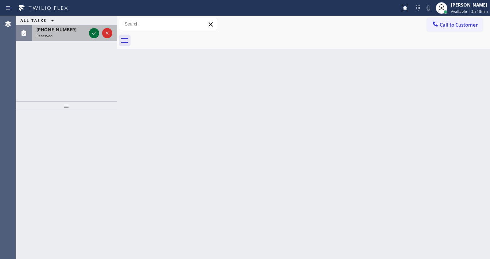
click at [90, 30] on icon at bounding box center [94, 33] width 9 height 9
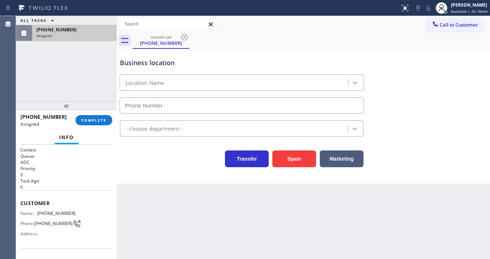
type input "[PHONE_NUMBER]"
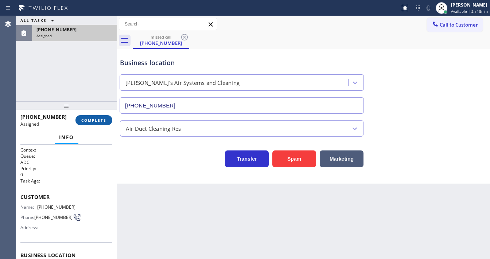
click at [93, 120] on span "COMPLETE" at bounding box center [93, 120] width 25 height 5
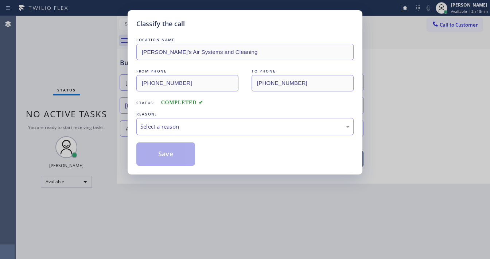
click at [172, 129] on div "Select a reason" at bounding box center [244, 127] width 209 height 8
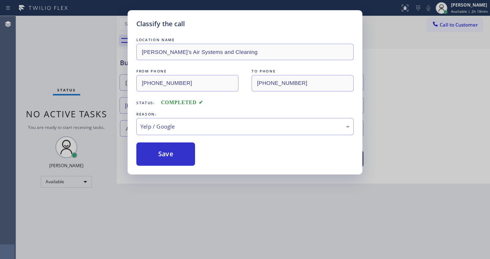
drag, startPoint x: 166, startPoint y: 189, endPoint x: 197, endPoint y: 169, distance: 36.9
click at [194, 132] on div "Yelp / Google" at bounding box center [244, 126] width 217 height 17
click at [175, 152] on button "Save" at bounding box center [165, 154] width 59 height 23
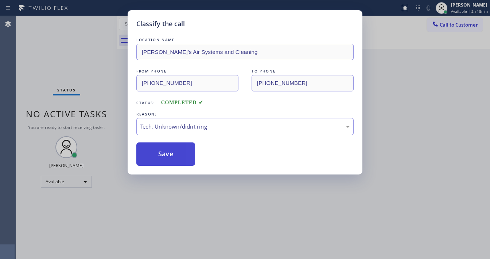
click at [175, 152] on button "Save" at bounding box center [165, 154] width 59 height 23
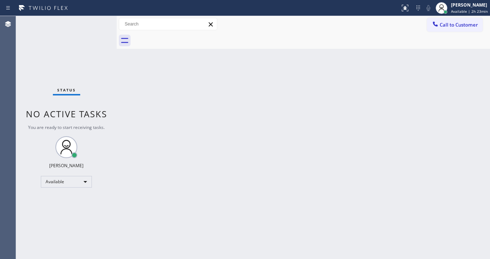
click at [373, 175] on div "Back to Dashboard Change Sender ID Customers Technicians Select a contact Outbo…" at bounding box center [303, 137] width 373 height 243
click at [348, 154] on div "Back to Dashboard Change Sender ID Customers Technicians Select a contact Outbo…" at bounding box center [303, 137] width 373 height 243
click at [102, 24] on div "Status No active tasks You are ready to start receiving tasks. [PERSON_NAME]" at bounding box center [66, 137] width 101 height 243
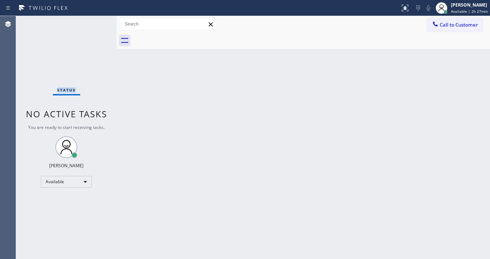
click at [102, 24] on div "Status No active tasks You are ready to start receiving tasks. [PERSON_NAME]" at bounding box center [66, 137] width 101 height 243
click at [99, 23] on div "Status No active tasks You are ready to start receiving tasks. [PERSON_NAME]" at bounding box center [66, 137] width 101 height 243
click at [71, 26] on div "Status No active tasks You are ready to start receiving tasks. [PERSON_NAME]" at bounding box center [66, 137] width 101 height 243
click at [93, 22] on div "Status No active tasks You are ready to start receiving tasks. [PERSON_NAME]" at bounding box center [66, 137] width 101 height 243
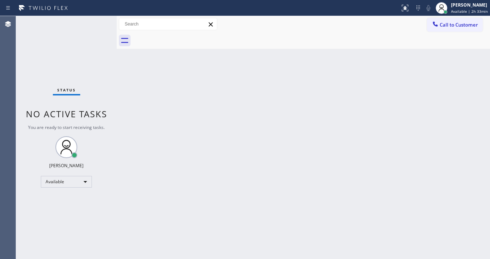
click at [94, 23] on div "Status No active tasks You are ready to start receiving tasks. [PERSON_NAME]" at bounding box center [66, 137] width 101 height 243
click at [185, 58] on div "Back to Dashboard Change Sender ID Customers Technicians Select a contact Outbo…" at bounding box center [303, 137] width 373 height 243
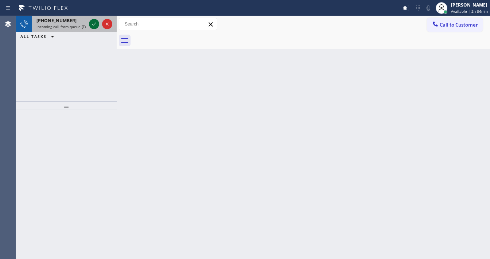
click at [94, 23] on icon at bounding box center [94, 24] width 9 height 9
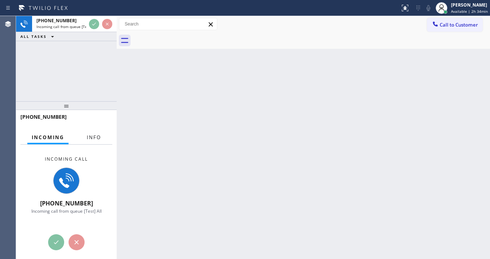
click at [99, 135] on span "Info" at bounding box center [94, 137] width 14 height 7
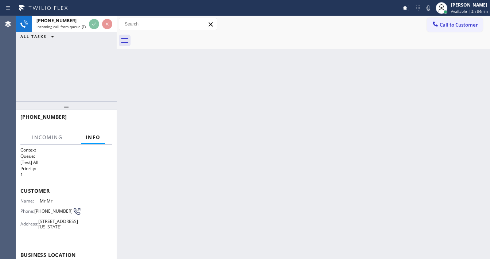
click at [65, 71] on div "[PHONE_NUMBER] Incoming call from queue [Test] All ALL TASKS ALL TASKS ACTIVE T…" at bounding box center [66, 58] width 101 height 85
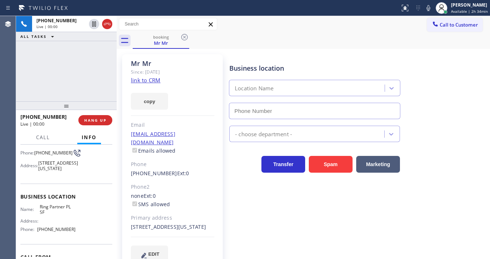
type input "[PHONE_NUMBER]"
click at [328, 163] on button "Spam" at bounding box center [331, 164] width 44 height 17
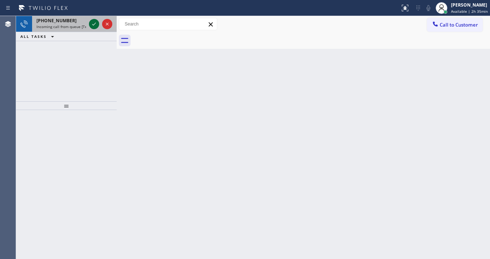
click at [96, 27] on icon at bounding box center [94, 24] width 9 height 9
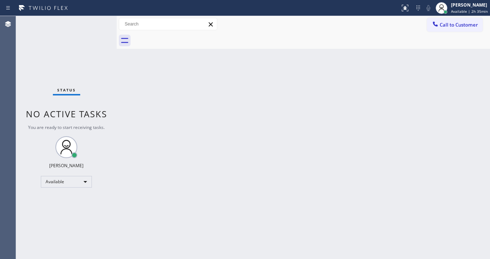
click at [95, 24] on div "Status No active tasks You are ready to start receiving tasks. [PERSON_NAME]" at bounding box center [66, 137] width 101 height 243
drag, startPoint x: 408, startPoint y: 9, endPoint x: 403, endPoint y: 54, distance: 45.5
click at [408, 9] on icon at bounding box center [405, 8] width 9 height 9
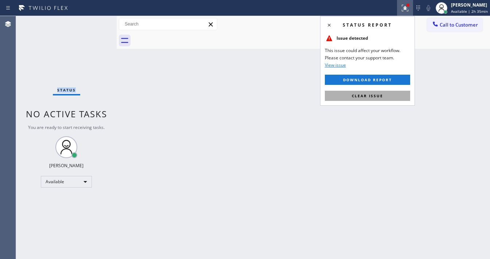
click at [388, 96] on button "Clear issue" at bounding box center [367, 96] width 85 height 10
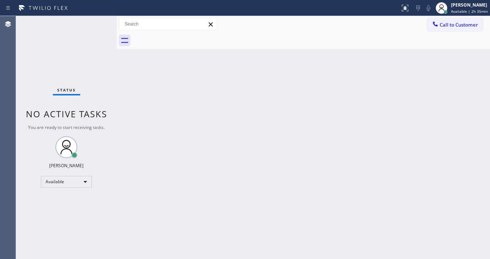
click at [367, 101] on div "Back to Dashboard Change Sender ID Customers Technicians Select a contact Outbo…" at bounding box center [303, 137] width 373 height 243
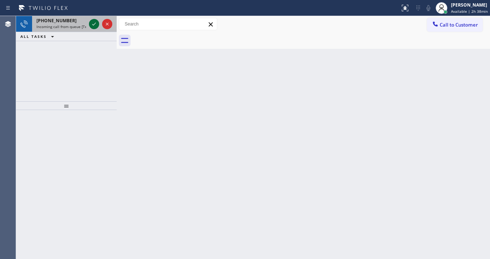
click at [90, 22] on div at bounding box center [94, 24] width 10 height 9
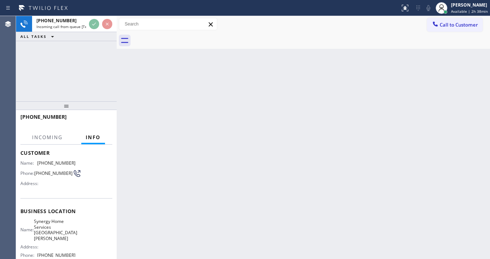
scroll to position [88, 0]
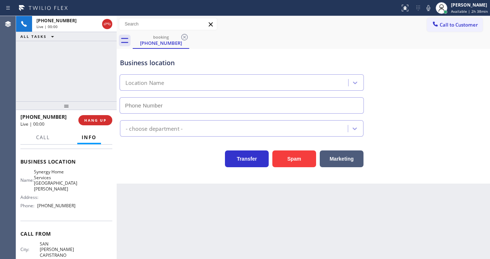
type input "[PHONE_NUMBER]"
click at [74, 95] on div "[PHONE_NUMBER] Live | 00:01 ALL TASKS ALL TASKS ACTIVE TASKS TASKS IN WRAP UP" at bounding box center [66, 58] width 101 height 85
click at [64, 47] on div "[PHONE_NUMBER] Live | 00:05 ALL TASKS ALL TASKS ACTIVE TASKS TASKS IN WRAP UP" at bounding box center [66, 58] width 101 height 85
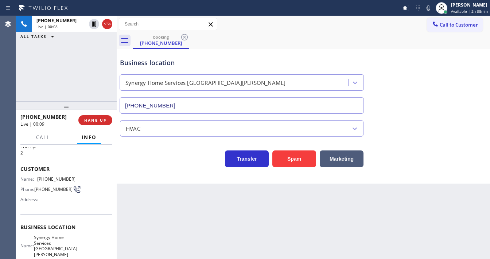
scroll to position [0, 0]
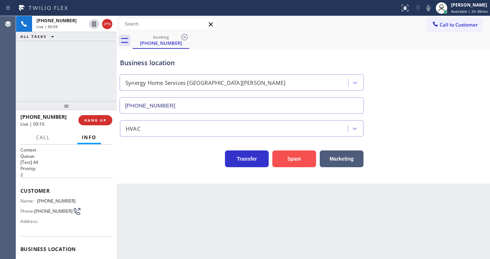
click at [296, 159] on button "Spam" at bounding box center [294, 159] width 44 height 17
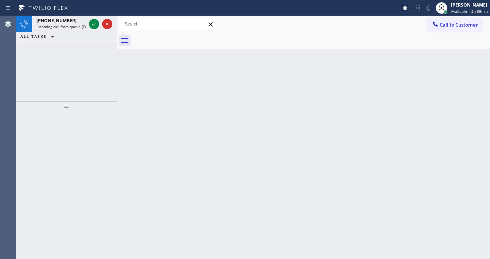
click at [28, 157] on div at bounding box center [66, 185] width 101 height 150
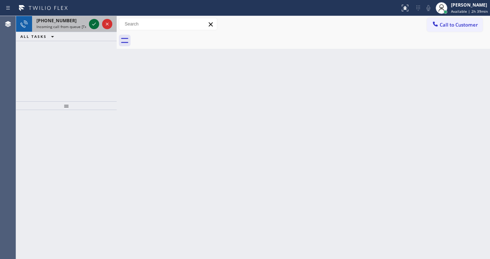
click at [93, 23] on icon at bounding box center [94, 24] width 9 height 9
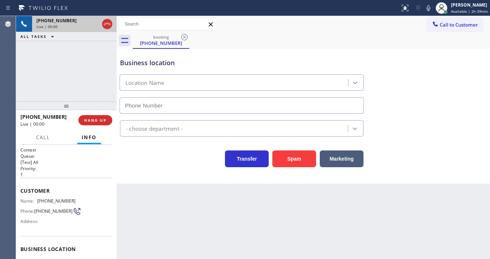
scroll to position [58, 0]
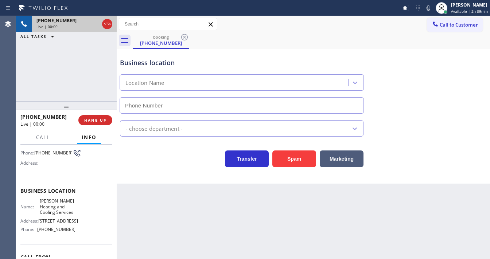
type input "[PHONE_NUMBER]"
click at [19, 55] on div "[PHONE_NUMBER] Live | 00:07 ALL TASKS ALL TASKS ACTIVE TASKS TASKS IN WRAP UP" at bounding box center [66, 58] width 101 height 85
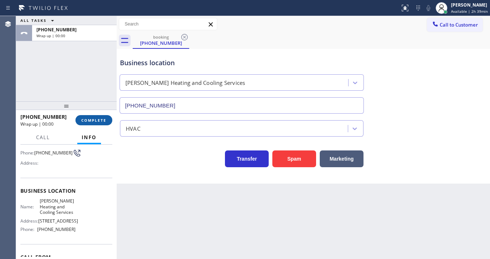
click at [97, 117] on button "COMPLETE" at bounding box center [93, 120] width 37 height 10
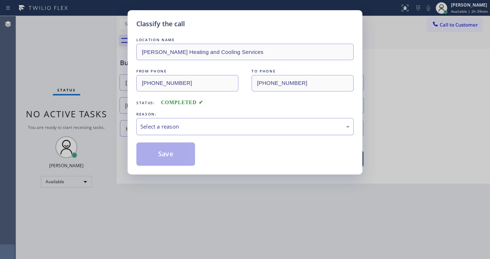
drag, startPoint x: 151, startPoint y: 128, endPoint x: 157, endPoint y: 130, distance: 6.1
click at [153, 128] on div "Select a reason" at bounding box center [244, 127] width 209 height 8
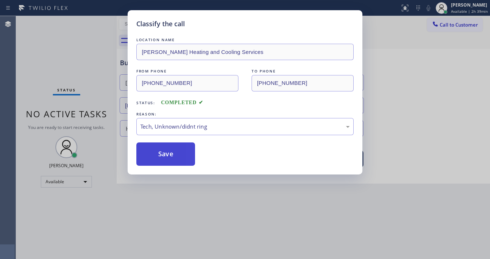
click at [166, 163] on button "Save" at bounding box center [165, 154] width 59 height 23
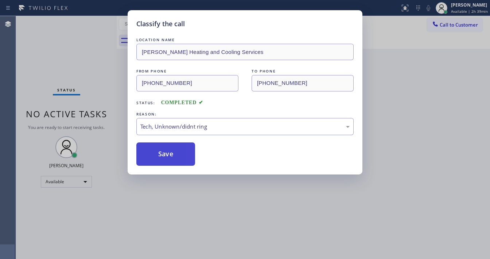
click at [166, 163] on button "Save" at bounding box center [165, 154] width 59 height 23
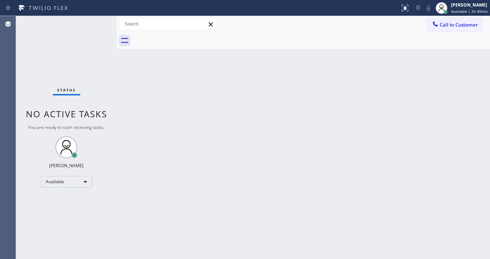
click at [39, 29] on div "Status No active tasks You are ready to start receiving tasks. [PERSON_NAME]" at bounding box center [66, 137] width 101 height 243
click at [421, 138] on div "Back to Dashboard Change Sender ID Customers Technicians Select a contact Outbo…" at bounding box center [303, 137] width 373 height 243
click at [404, 160] on div "Back to Dashboard Change Sender ID Customers Technicians Select a contact Outbo…" at bounding box center [303, 137] width 373 height 243
click at [74, 185] on div "Available" at bounding box center [66, 182] width 51 height 12
drag, startPoint x: 57, startPoint y: 220, endPoint x: 218, endPoint y: 194, distance: 163.3
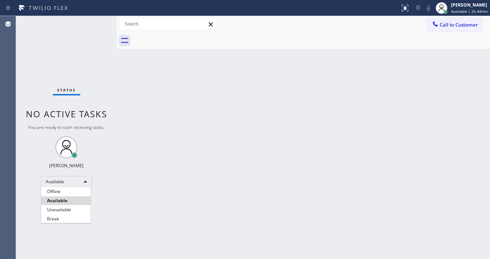
click at [58, 220] on li "Break" at bounding box center [66, 219] width 50 height 9
drag, startPoint x: 218, startPoint y: 194, endPoint x: 230, endPoint y: 201, distance: 13.1
click at [223, 195] on div "Back to Dashboard Change Sender ID Customers Technicians Select a contact Outbo…" at bounding box center [303, 137] width 373 height 243
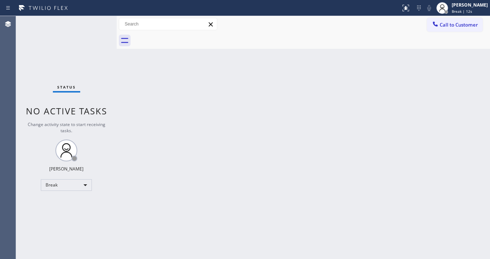
drag, startPoint x: 18, startPoint y: 80, endPoint x: 23, endPoint y: 80, distance: 4.8
click at [19, 80] on div "Status No active tasks Change activity state to start receiving tasks. [PERSON_…" at bounding box center [66, 137] width 101 height 243
click at [407, 161] on div "Back to Dashboard Change Sender ID Customers Technicians Select a contact Outbo…" at bounding box center [303, 137] width 373 height 243
click at [29, 97] on div "Status No active tasks Change activity state to start receiving tasks. [PERSON_…" at bounding box center [66, 137] width 101 height 243
click at [84, 23] on div "Status No active tasks Change activity state to start receiving tasks. [PERSON_…" at bounding box center [66, 137] width 101 height 243
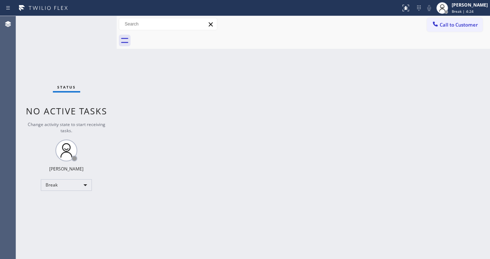
click at [247, 33] on div at bounding box center [311, 40] width 357 height 16
drag, startPoint x: 465, startPoint y: 62, endPoint x: 382, endPoint y: 115, distance: 98.5
click at [455, 73] on div "Back to Dashboard Change Sender ID Customers Technicians Select a contact Outbo…" at bounding box center [303, 137] width 373 height 243
click at [449, 10] on div at bounding box center [446, 11] width 5 height 5
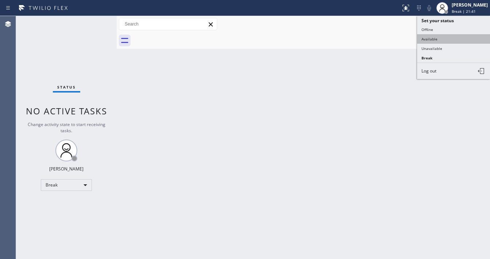
click at [437, 36] on button "Available" at bounding box center [453, 38] width 73 height 9
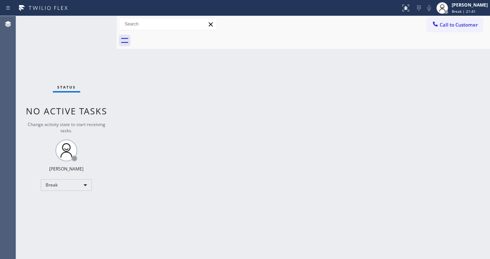
click at [340, 68] on div "Back to Dashboard Change Sender ID Customers Technicians Select a contact Outbo…" at bounding box center [303, 137] width 373 height 243
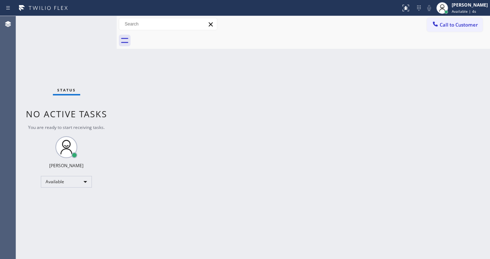
click at [18, 125] on div "Status No active tasks You are ready to start receiving tasks. [PERSON_NAME]" at bounding box center [66, 137] width 101 height 243
click at [62, 181] on div "Available" at bounding box center [66, 182] width 51 height 12
click at [62, 199] on li "Available" at bounding box center [66, 201] width 50 height 9
click at [194, 218] on div "Back to Dashboard Change Sender ID Customers Technicians Select a contact Outbo…" at bounding box center [303, 137] width 373 height 243
click at [34, 130] on span "You are ready to start receiving tasks." at bounding box center [66, 127] width 77 height 6
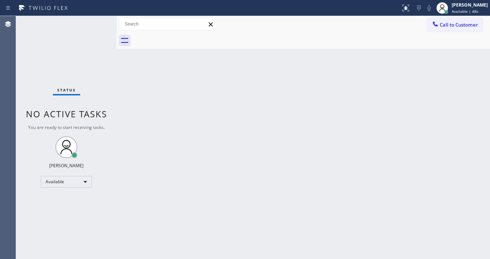
click at [95, 19] on div "Status No active tasks You are ready to start receiving tasks. [PERSON_NAME]" at bounding box center [66, 137] width 101 height 243
click at [85, 35] on div "Status No active tasks You are ready to start receiving tasks. [PERSON_NAME]" at bounding box center [66, 137] width 101 height 243
click at [83, 34] on div "Status No active tasks You are ready to start receiving tasks. [PERSON_NAME]" at bounding box center [66, 137] width 101 height 243
click at [66, 39] on div "Status No active tasks You are ready to start receiving tasks. [PERSON_NAME]" at bounding box center [66, 137] width 101 height 243
click at [82, 18] on div "Status No active tasks You are ready to start receiving tasks. [PERSON_NAME]" at bounding box center [66, 137] width 101 height 243
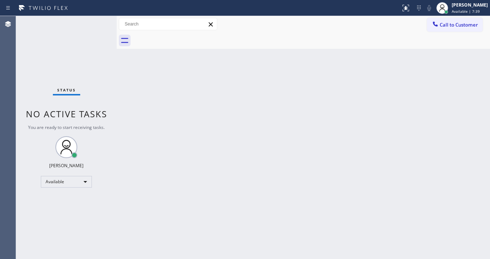
click at [284, 32] on div at bounding box center [311, 40] width 357 height 16
drag, startPoint x: 61, startPoint y: 81, endPoint x: 80, endPoint y: 27, distance: 57.6
click at [60, 79] on div "Status No active tasks You are ready to start receiving tasks. [PERSON_NAME]" at bounding box center [66, 137] width 101 height 243
click at [22, 17] on div "Status No active tasks You are ready to start receiving tasks. [PERSON_NAME]" at bounding box center [66, 137] width 101 height 243
click at [20, 69] on div "Status No active tasks You are ready to start receiving tasks. [PERSON_NAME]" at bounding box center [66, 137] width 101 height 243
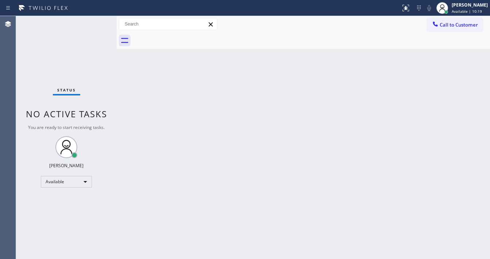
click at [54, 73] on div "Status No active tasks You are ready to start receiving tasks. [PERSON_NAME]" at bounding box center [66, 137] width 101 height 243
drag, startPoint x: 217, startPoint y: 55, endPoint x: 167, endPoint y: 26, distance: 57.2
click at [217, 55] on div "Back to Dashboard Change Sender ID Customers Technicians Select a contact Outbo…" at bounding box center [303, 137] width 373 height 243
click at [261, 42] on div at bounding box center [311, 40] width 357 height 16
click at [430, 167] on div "Back to Dashboard Change Sender ID Customers Technicians Select a contact Outbo…" at bounding box center [303, 137] width 373 height 243
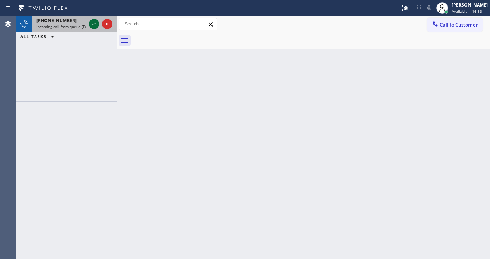
click at [90, 24] on icon at bounding box center [94, 24] width 9 height 9
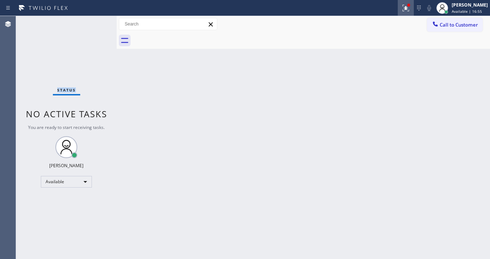
click at [407, 6] on icon at bounding box center [406, 8] width 9 height 9
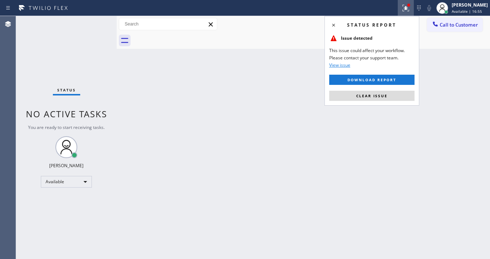
click at [399, 102] on div "Status report Issue detected This issue could affect your workflow. Please cont…" at bounding box center [372, 61] width 95 height 90
click at [383, 94] on span "Clear issue" at bounding box center [371, 95] width 31 height 5
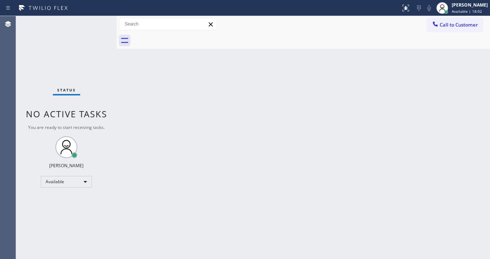
click at [245, 31] on div "Call to Customer Outbound call Location Ring Partner PL SF Your caller id phone…" at bounding box center [303, 24] width 373 height 16
click at [29, 106] on div "Status No active tasks You are ready to start receiving tasks. [PERSON_NAME]" at bounding box center [66, 137] width 101 height 243
click at [103, 27] on div "Status No active tasks You are ready to start receiving tasks. [PERSON_NAME]" at bounding box center [66, 137] width 101 height 243
click at [96, 25] on div "Status No active tasks You are ready to start receiving tasks. [PERSON_NAME]" at bounding box center [66, 137] width 101 height 243
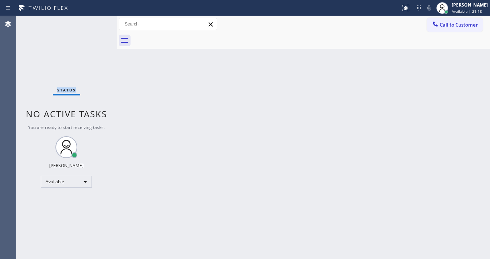
click at [96, 25] on div "Status No active tasks You are ready to start receiving tasks. [PERSON_NAME]" at bounding box center [66, 137] width 101 height 243
click at [96, 21] on div "Status No active tasks You are ready to start receiving tasks. [PERSON_NAME]" at bounding box center [66, 137] width 101 height 243
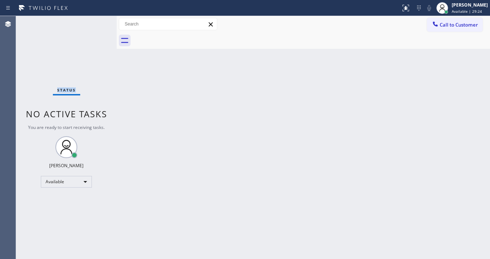
click at [96, 22] on div "Status No active tasks You are ready to start receiving tasks. [PERSON_NAME]" at bounding box center [66, 137] width 101 height 243
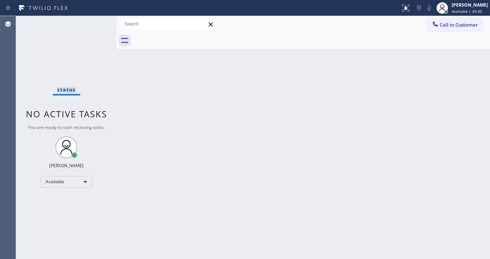
click at [96, 22] on div "Status No active tasks You are ready to start receiving tasks. [PERSON_NAME]" at bounding box center [66, 137] width 101 height 243
click at [95, 20] on div "Status No active tasks You are ready to start receiving tasks. [PERSON_NAME]" at bounding box center [66, 137] width 101 height 243
click at [95, 19] on div "Status No active tasks You are ready to start receiving tasks. [PERSON_NAME]" at bounding box center [66, 137] width 101 height 243
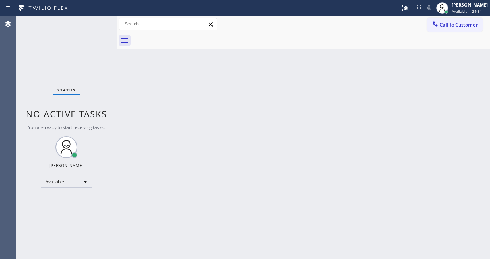
click at [94, 19] on div "Status No active tasks You are ready to start receiving tasks. [PERSON_NAME]" at bounding box center [66, 137] width 101 height 243
click at [94, 20] on div "Status No active tasks You are ready to start receiving tasks. [PERSON_NAME]" at bounding box center [66, 137] width 101 height 243
click at [94, 23] on div "Status No active tasks You are ready to start receiving tasks. [PERSON_NAME]" at bounding box center [66, 137] width 101 height 243
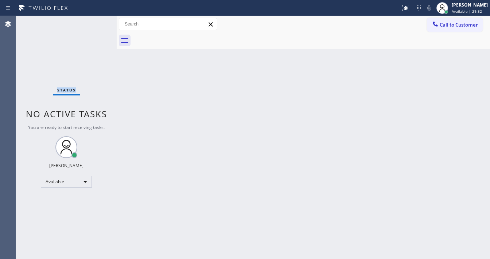
click at [94, 23] on div "Status No active tasks You are ready to start receiving tasks. [PERSON_NAME]" at bounding box center [66, 137] width 101 height 243
click at [95, 23] on div "Status No active tasks You are ready to start receiving tasks. [PERSON_NAME]" at bounding box center [66, 137] width 101 height 243
click at [36, 75] on div "Status No active tasks You are ready to start receiving tasks. [PERSON_NAME]" at bounding box center [66, 137] width 101 height 243
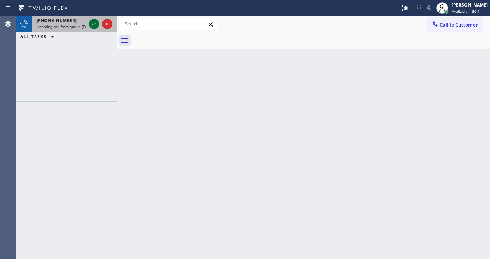
click at [92, 22] on icon at bounding box center [94, 24] width 9 height 9
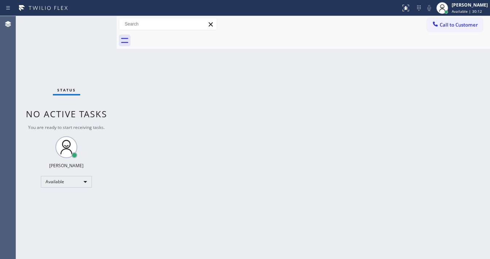
click at [92, 23] on div "Status No active tasks You are ready to start receiving tasks. [PERSON_NAME]" at bounding box center [66, 137] width 101 height 243
click at [410, 6] on div at bounding box center [408, 5] width 3 height 3
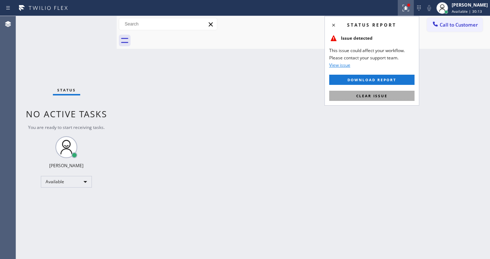
click at [376, 99] on button "Clear issue" at bounding box center [371, 96] width 85 height 10
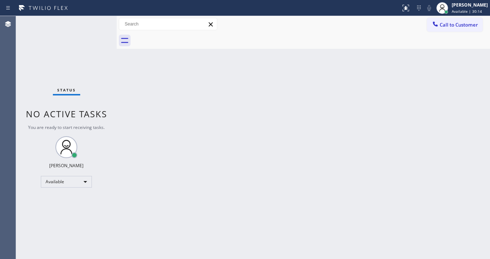
click at [95, 20] on div "Status No active tasks You are ready to start receiving tasks. [PERSON_NAME]" at bounding box center [66, 137] width 101 height 243
click at [95, 22] on div "Status No active tasks You are ready to start receiving tasks. [PERSON_NAME]" at bounding box center [66, 137] width 101 height 243
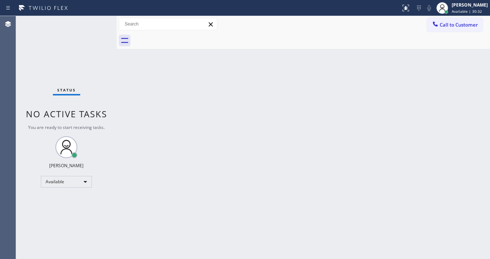
click at [95, 23] on div "Status No active tasks You are ready to start receiving tasks. [PERSON_NAME]" at bounding box center [66, 137] width 101 height 243
click at [97, 22] on div "Status No active tasks You are ready to start receiving tasks. [PERSON_NAME]" at bounding box center [66, 137] width 101 height 243
click at [98, 22] on div "Status No active tasks You are ready to start receiving tasks. [PERSON_NAME]" at bounding box center [66, 137] width 101 height 243
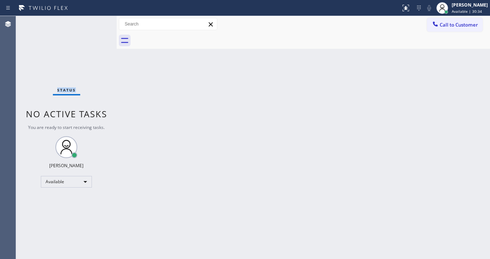
click at [98, 22] on div "Status No active tasks You are ready to start receiving tasks. [PERSON_NAME]" at bounding box center [66, 137] width 101 height 243
click at [100, 21] on div "Status No active tasks You are ready to start receiving tasks. [PERSON_NAME]" at bounding box center [66, 137] width 101 height 243
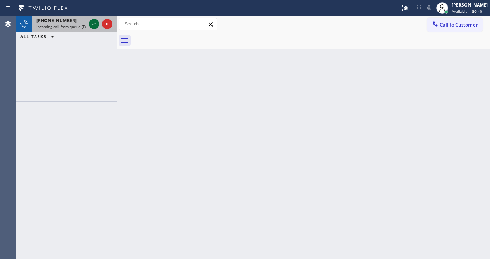
click at [96, 23] on icon at bounding box center [94, 24] width 9 height 9
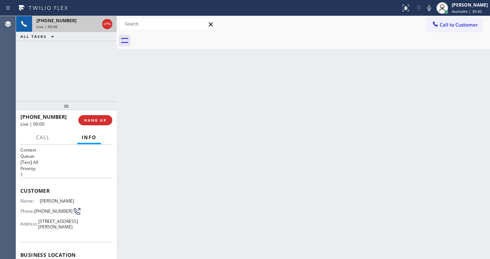
scroll to position [58, 0]
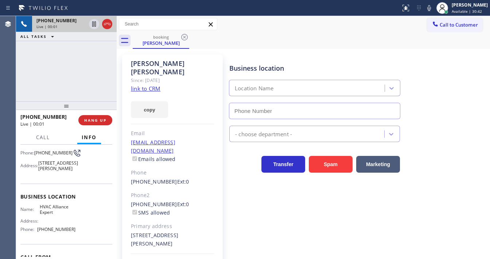
type input "[PHONE_NUMBER]"
click at [146, 85] on link "link to CRM" at bounding box center [146, 88] width 30 height 7
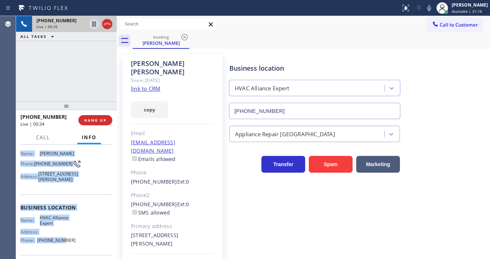
scroll to position [107, 0]
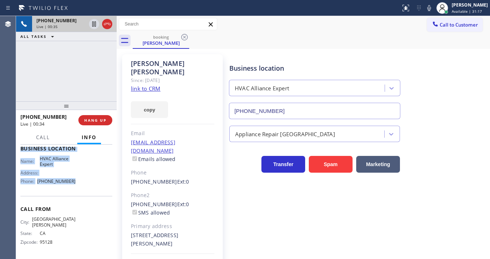
drag, startPoint x: 19, startPoint y: 189, endPoint x: 87, endPoint y: 187, distance: 68.2
click at [87, 187] on div "Context Queue: [Test] All Priority: 1 Customer Name: [PERSON_NAME] Phone: [PHON…" at bounding box center [66, 202] width 101 height 115
copy div "Customer Name: [PERSON_NAME] Phone: [PHONE_NUMBER] Address: [STREET_ADDRESS][PE…"
click at [50, 73] on div "[PHONE_NUMBER] Live | 00:36 ALL TASKS ALL TASKS ACTIVE TASKS TASKS IN WRAP UP" at bounding box center [66, 58] width 101 height 85
click at [45, 60] on div "[PHONE_NUMBER] Live | 00:37 ALL TASKS ALL TASKS ACTIVE TASKS TASKS IN WRAP UP" at bounding box center [66, 58] width 101 height 85
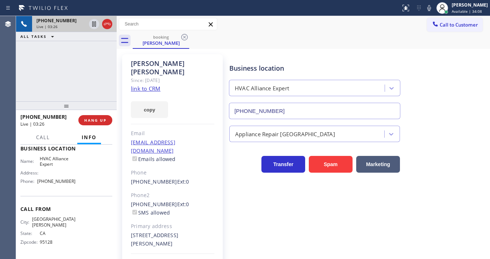
click at [13, 59] on div "Agent Desktop" at bounding box center [8, 137] width 16 height 243
click at [434, 9] on icon at bounding box center [429, 8] width 9 height 9
click at [95, 24] on icon at bounding box center [94, 24] width 4 height 5
click at [28, 87] on div "[PHONE_NUMBER] Live | 04:43 ALL TASKS ALL TASKS ACTIVE TASKS TASKS IN WRAP UP" at bounding box center [66, 58] width 101 height 85
click at [430, 11] on icon at bounding box center [429, 8] width 9 height 9
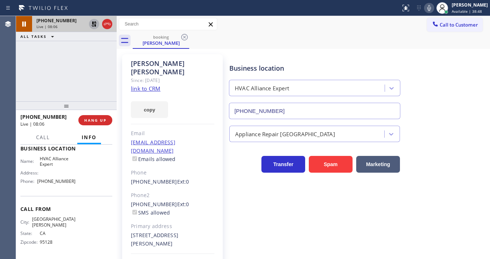
click at [92, 25] on icon at bounding box center [94, 24] width 9 height 9
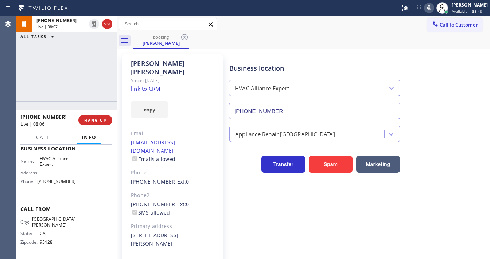
click at [96, 60] on div "[PHONE_NUMBER] Live | 08:07 ALL TASKS ALL TASKS ACTIVE TASKS TASKS IN WRAP UP" at bounding box center [66, 58] width 101 height 85
click at [31, 70] on div "[PHONE_NUMBER] Live | 08:08 ALL TASKS ALL TASKS ACTIVE TASKS TASKS IN WRAP UP" at bounding box center [66, 58] width 101 height 85
click at [6, 73] on div "Agent Desktop" at bounding box center [8, 137] width 16 height 243
click at [9, 75] on div "Agent Desktop" at bounding box center [8, 137] width 16 height 243
click at [71, 77] on div "[PHONE_NUMBER] Live | 08:19 ALL TASKS ALL TASKS ACTIVE TASKS TASKS IN WRAP UP" at bounding box center [66, 58] width 101 height 85
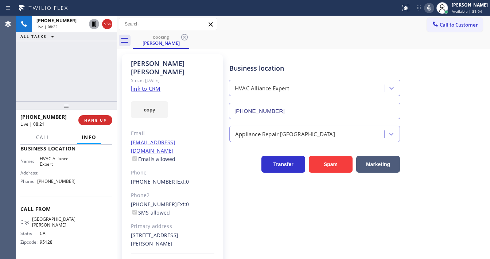
click at [14, 74] on div "Agent Desktop" at bounding box center [8, 137] width 16 height 243
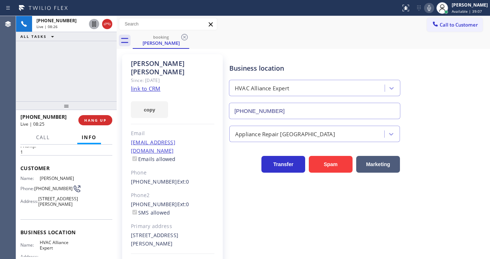
scroll to position [19, 0]
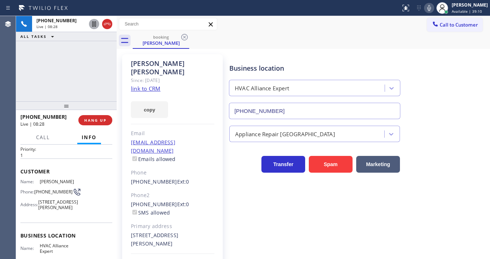
click at [10, 82] on div "Agent Desktop" at bounding box center [8, 137] width 16 height 243
click at [281, 198] on div "Business location HVAC Alliance Expert [PHONE_NUMBER] Appliance Repair High End…" at bounding box center [358, 166] width 260 height 221
click at [29, 82] on div "[PHONE_NUMBER] Live | 08:37 ALL TASKS ALL TASKS ACTIVE TASKS TASKS IN WRAP UP" at bounding box center [66, 58] width 101 height 85
click at [67, 75] on div "[PHONE_NUMBER] Live | 11:35 ALL TASKS ALL TASKS ACTIVE TASKS TASKS IN WRAP UP" at bounding box center [66, 58] width 101 height 85
click at [102, 118] on span "HANG UP" at bounding box center [95, 120] width 22 height 5
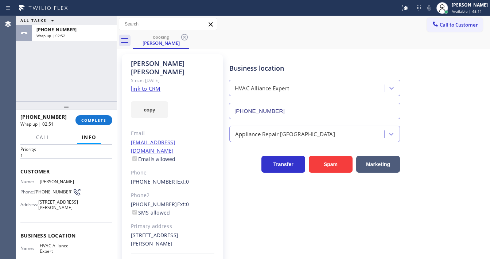
click at [15, 76] on div "Agent Desktop" at bounding box center [8, 137] width 16 height 243
click at [15, 87] on div "Agent Desktop" at bounding box center [8, 137] width 16 height 243
click at [29, 92] on div "ALL TASKS ALL TASKS ACTIVE TASKS TASKS IN WRAP UP [PHONE_NUMBER] Wrap up | 03:35" at bounding box center [66, 58] width 101 height 85
click at [44, 101] on div at bounding box center [66, 105] width 101 height 9
click at [90, 108] on div at bounding box center [66, 105] width 101 height 9
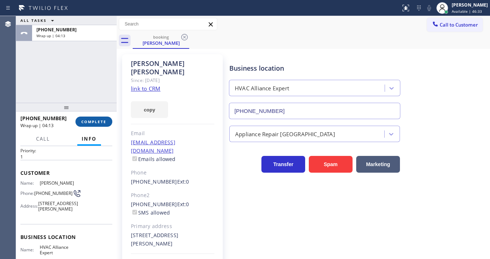
click at [94, 123] on span "COMPLETE" at bounding box center [93, 121] width 25 height 5
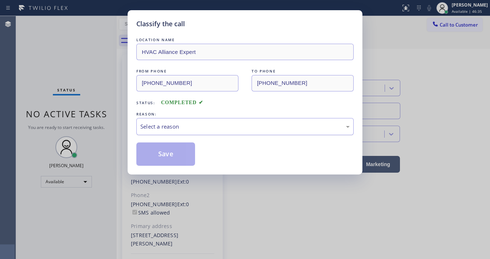
click at [166, 129] on div "Select a reason" at bounding box center [244, 127] width 209 height 8
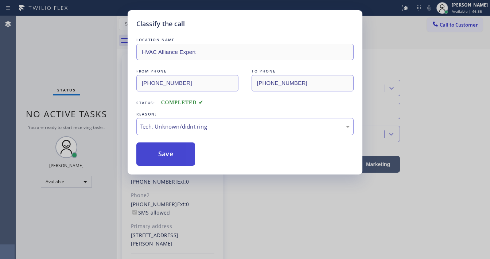
click at [171, 153] on button "Save" at bounding box center [165, 154] width 59 height 23
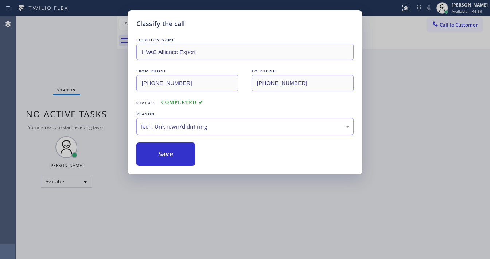
drag, startPoint x: 86, startPoint y: 70, endPoint x: 204, endPoint y: 3, distance: 135.7
click at [89, 66] on div "Classify the call LOCATION NAME HVAC Alliance Expert FROM PHONE [PHONE_NUMBER] …" at bounding box center [245, 129] width 490 height 259
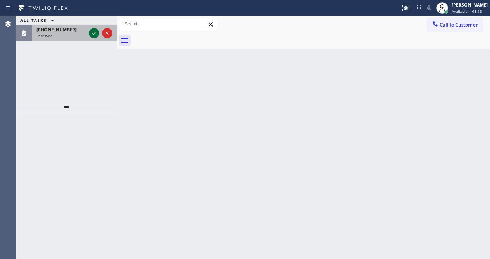
drag, startPoint x: 85, startPoint y: 34, endPoint x: 93, endPoint y: 33, distance: 8.1
click at [89, 34] on div "[PHONE_NUMBER] Reserved" at bounding box center [66, 33] width 101 height 16
click at [93, 33] on icon at bounding box center [94, 33] width 9 height 9
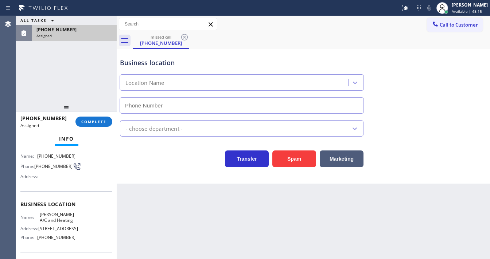
type input "[PHONE_NUMBER]"
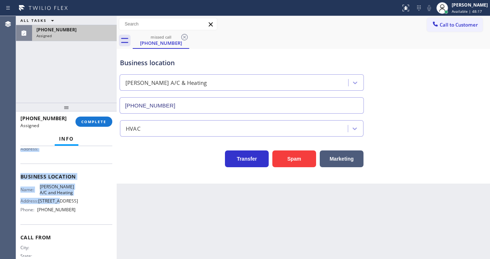
scroll to position [82, 0]
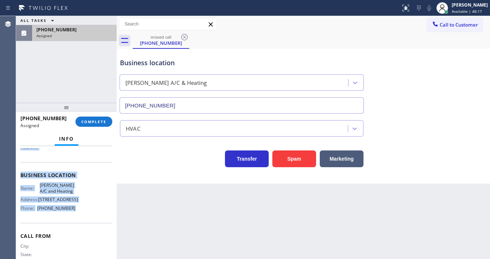
drag, startPoint x: 35, startPoint y: 191, endPoint x: 75, endPoint y: 214, distance: 46.5
click at [75, 214] on div "Context Queue: HVAC Priority: 0 Task Age: Customer Name: [PHONE_NUMBER] Phone: …" at bounding box center [66, 202] width 101 height 113
copy div "Customer Name: [PHONE_NUMBER] Phone: [PHONE_NUMBER] Address: Business location …"
click at [99, 120] on span "COMPLETE" at bounding box center [93, 121] width 25 height 5
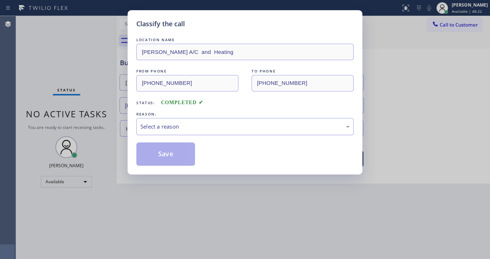
drag, startPoint x: 213, startPoint y: 123, endPoint x: 195, endPoint y: 128, distance: 18.7
click at [213, 123] on div "Select a reason" at bounding box center [244, 127] width 209 height 8
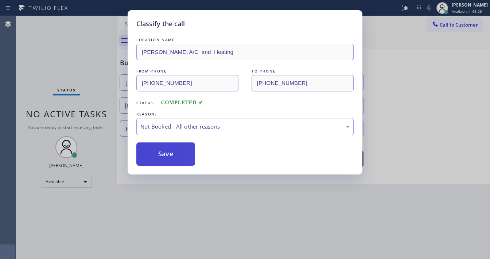
click at [177, 153] on button "Save" at bounding box center [165, 154] width 59 height 23
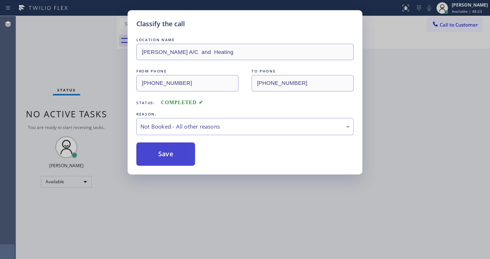
click at [177, 153] on button "Save" at bounding box center [165, 154] width 59 height 23
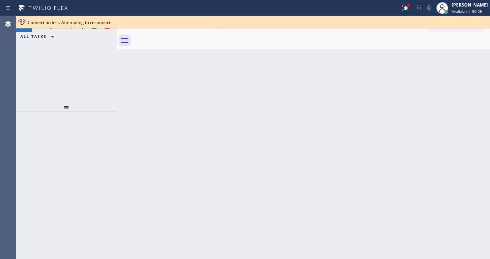
click at [49, 112] on div at bounding box center [66, 107] width 101 height 9
click at [89, 27] on div "Connection lost. Attempting to reconnect." at bounding box center [253, 22] width 474 height 12
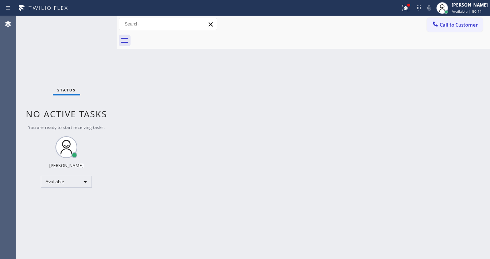
drag, startPoint x: 91, startPoint y: 35, endPoint x: 93, endPoint y: 31, distance: 4.4
click at [93, 31] on div "Status No active tasks You are ready to start receiving tasks. [PERSON_NAME]" at bounding box center [66, 137] width 101 height 243
drag, startPoint x: 93, startPoint y: 31, endPoint x: 163, endPoint y: 30, distance: 70.8
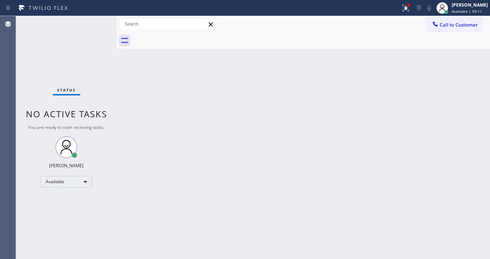
click at [101, 30] on div "Status No active tasks You are ready to start receiving tasks. [PERSON_NAME]" at bounding box center [66, 137] width 101 height 243
click at [414, 12] on div at bounding box center [406, 8] width 16 height 9
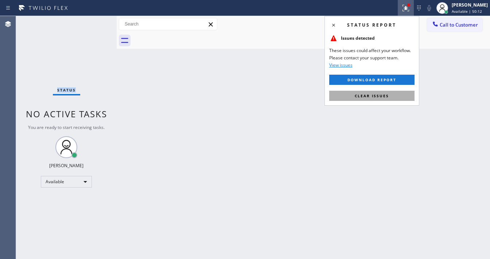
click at [391, 99] on button "Clear issues" at bounding box center [371, 96] width 85 height 10
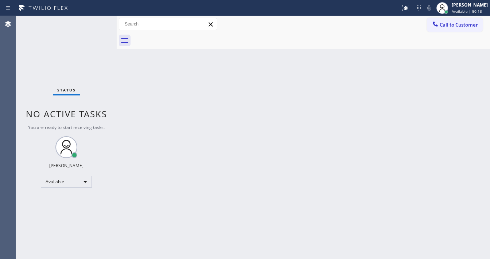
drag, startPoint x: 337, startPoint y: 109, endPoint x: 289, endPoint y: 194, distance: 97.2
click at [336, 109] on div "Back to Dashboard Change Sender ID Customers Technicians Select a contact Outbo…" at bounding box center [303, 137] width 373 height 243
drag, startPoint x: 282, startPoint y: 102, endPoint x: 429, endPoint y: 23, distance: 166.4
click at [300, 96] on div "Back to Dashboard Change Sender ID Customers Technicians Select a contact Outbo…" at bounding box center [303, 137] width 373 height 243
click at [460, 27] on span "Call to Customer" at bounding box center [459, 25] width 38 height 7
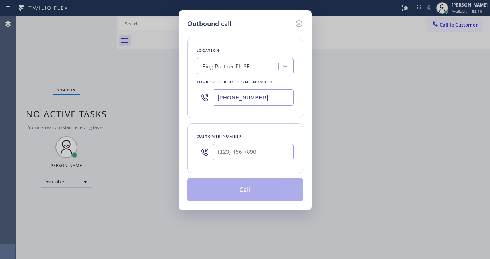
drag, startPoint x: 241, startPoint y: 20, endPoint x: 241, endPoint y: 144, distance: 124.4
click at [240, 20] on div "Outbound call" at bounding box center [245, 24] width 116 height 10
click at [246, 156] on input "(___) ___-____" at bounding box center [253, 152] width 81 height 16
paste input "914) 649-3498"
type input "[PHONE_NUMBER]"
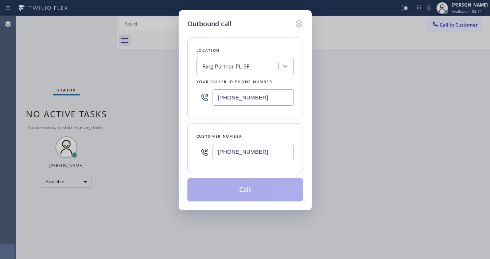
click at [269, 96] on input "[PHONE_NUMBER]" at bounding box center [253, 97] width 81 height 16
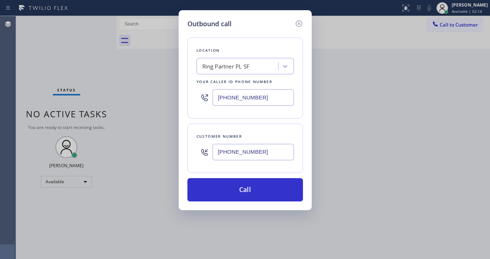
click at [230, 154] on input "[PHONE_NUMBER]" at bounding box center [253, 152] width 81 height 16
drag, startPoint x: 230, startPoint y: 154, endPoint x: 246, endPoint y: 113, distance: 44.1
click at [232, 150] on input "[PHONE_NUMBER]" at bounding box center [253, 152] width 81 height 16
click at [237, 105] on input "[PHONE_NUMBER]" at bounding box center [253, 97] width 81 height 16
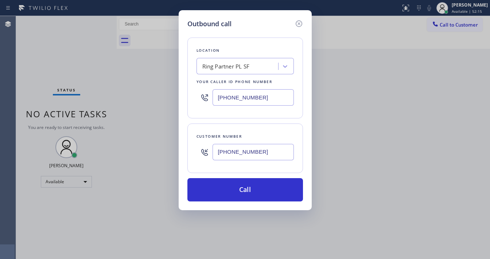
click at [237, 105] on input "[PHONE_NUMBER]" at bounding box center [253, 97] width 81 height 16
paste input "866) 875-2471"
type input "[PHONE_NUMBER]"
drag, startPoint x: 237, startPoint y: 115, endPoint x: 240, endPoint y: 125, distance: 10.6
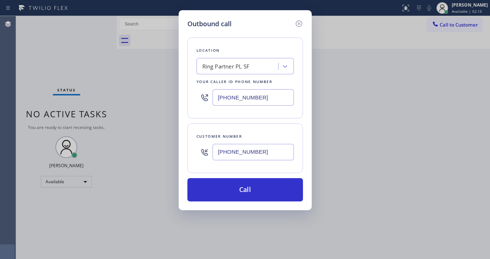
click at [237, 116] on div "Location Ring Partner PL SF Your caller id phone number [PHONE_NUMBER]" at bounding box center [245, 78] width 116 height 81
click at [239, 147] on input "[PHONE_NUMBER]" at bounding box center [253, 152] width 81 height 16
click at [238, 150] on input "[PHONE_NUMBER]" at bounding box center [253, 152] width 81 height 16
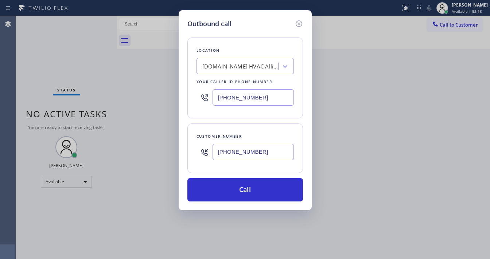
click at [238, 150] on input "[PHONE_NUMBER]" at bounding box center [253, 152] width 81 height 16
paste input "408) 506-6314"
type input "[PHONE_NUMBER]"
click at [242, 131] on div "Customer number [PHONE_NUMBER]" at bounding box center [245, 149] width 116 height 50
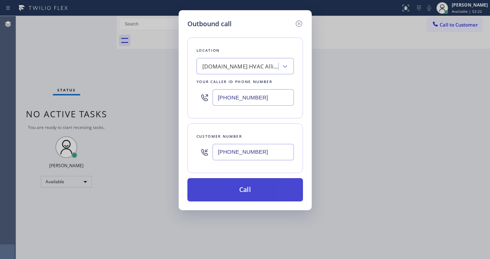
click at [264, 186] on button "Call" at bounding box center [245, 189] width 116 height 23
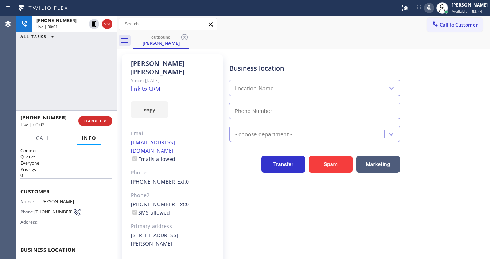
type input "[PHONE_NUMBER]"
click at [240, 217] on div "Business location HVAC Alliance Expert [PHONE_NUMBER] Appliance Repair High End…" at bounding box center [358, 166] width 260 height 221
click at [35, 85] on div "[PHONE_NUMBER] Live | 00:07 ALL TASKS ALL TASKS ACTIVE TASKS TASKS IN WRAP UP" at bounding box center [66, 59] width 101 height 86
click at [102, 82] on div "[PHONE_NUMBER] Live | 02:38 ALL TASKS ALL TASKS ACTIVE TASKS TASKS IN WRAP UP" at bounding box center [66, 59] width 101 height 86
click at [28, 78] on div "[PHONE_NUMBER] Live | 02:43 ALL TASKS ALL TASKS ACTIVE TASKS TASKS IN WRAP UP" at bounding box center [66, 59] width 101 height 86
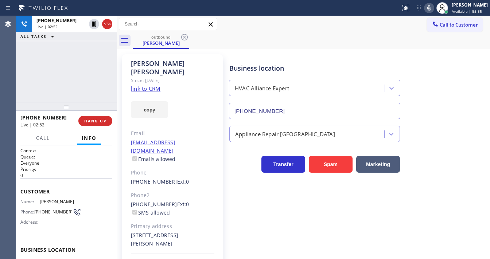
click at [32, 88] on div "[PHONE_NUMBER] Live | 02:52 ALL TASKS ALL TASKS ACTIVE TASKS TASKS IN WRAP UP" at bounding box center [66, 59] width 101 height 86
click at [106, 120] on button "HANG UP" at bounding box center [95, 121] width 34 height 10
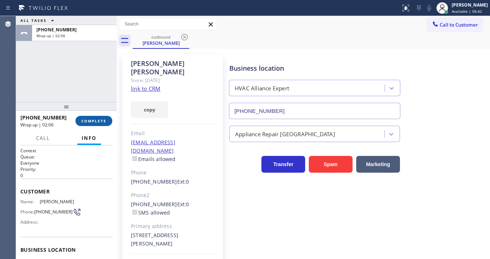
click at [96, 121] on span "COMPLETE" at bounding box center [93, 121] width 25 height 5
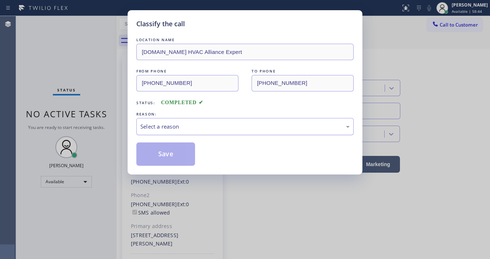
click at [174, 129] on div "Select a reason" at bounding box center [244, 127] width 209 height 8
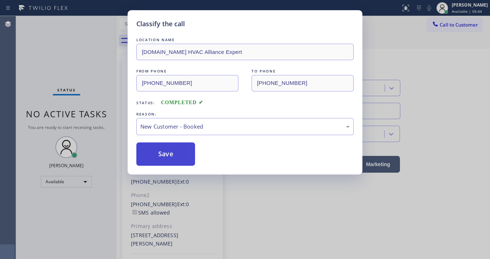
click at [162, 156] on button "Save" at bounding box center [165, 154] width 59 height 23
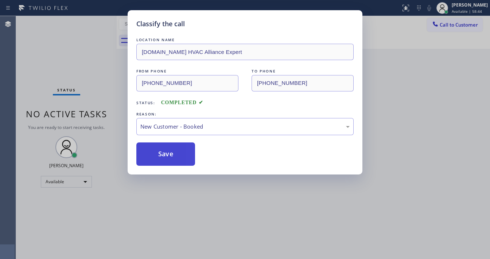
click at [162, 156] on button "Save" at bounding box center [165, 154] width 59 height 23
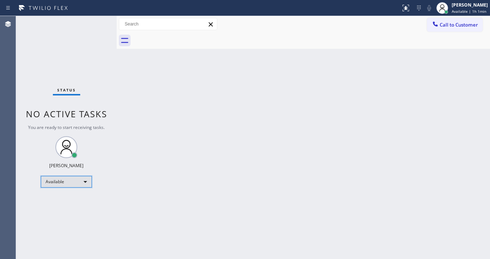
click at [63, 184] on div "Available" at bounding box center [66, 182] width 51 height 12
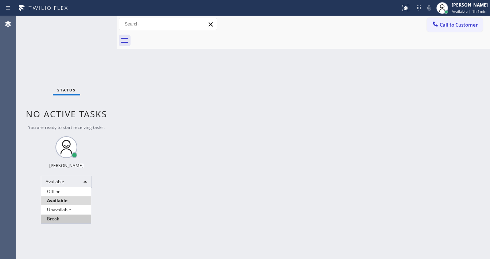
click at [62, 217] on li "Break" at bounding box center [66, 219] width 50 height 9
click at [208, 173] on div "Back to Dashboard Change Sender ID Customers Technicians Select a contact Outbo…" at bounding box center [303, 137] width 373 height 243
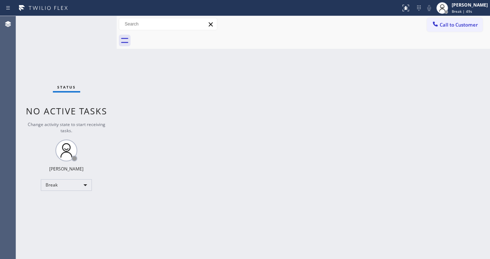
click at [0, 89] on div "Agent Desktop" at bounding box center [8, 137] width 16 height 243
click at [76, 79] on div "Status No active tasks Change activity state to start receiving tasks. [PERSON_…" at bounding box center [66, 137] width 101 height 243
drag, startPoint x: 31, startPoint y: 86, endPoint x: 98, endPoint y: 34, distance: 85.2
click at [31, 86] on div "Status No active tasks Change activity state to start receiving tasks. [PERSON_…" at bounding box center [66, 137] width 101 height 243
